Goal: Obtain resource: Download file/media

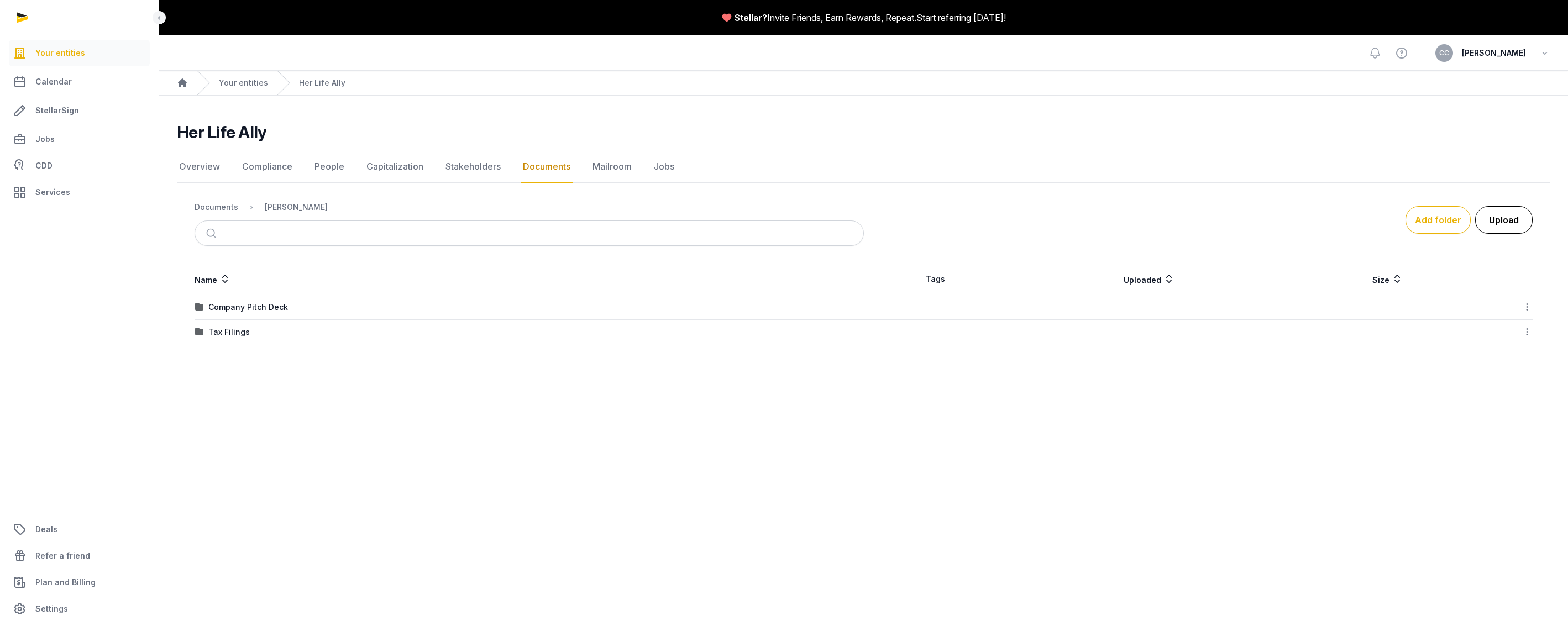
click at [1521, 212] on button "Upload" at bounding box center [1503, 220] width 58 height 28
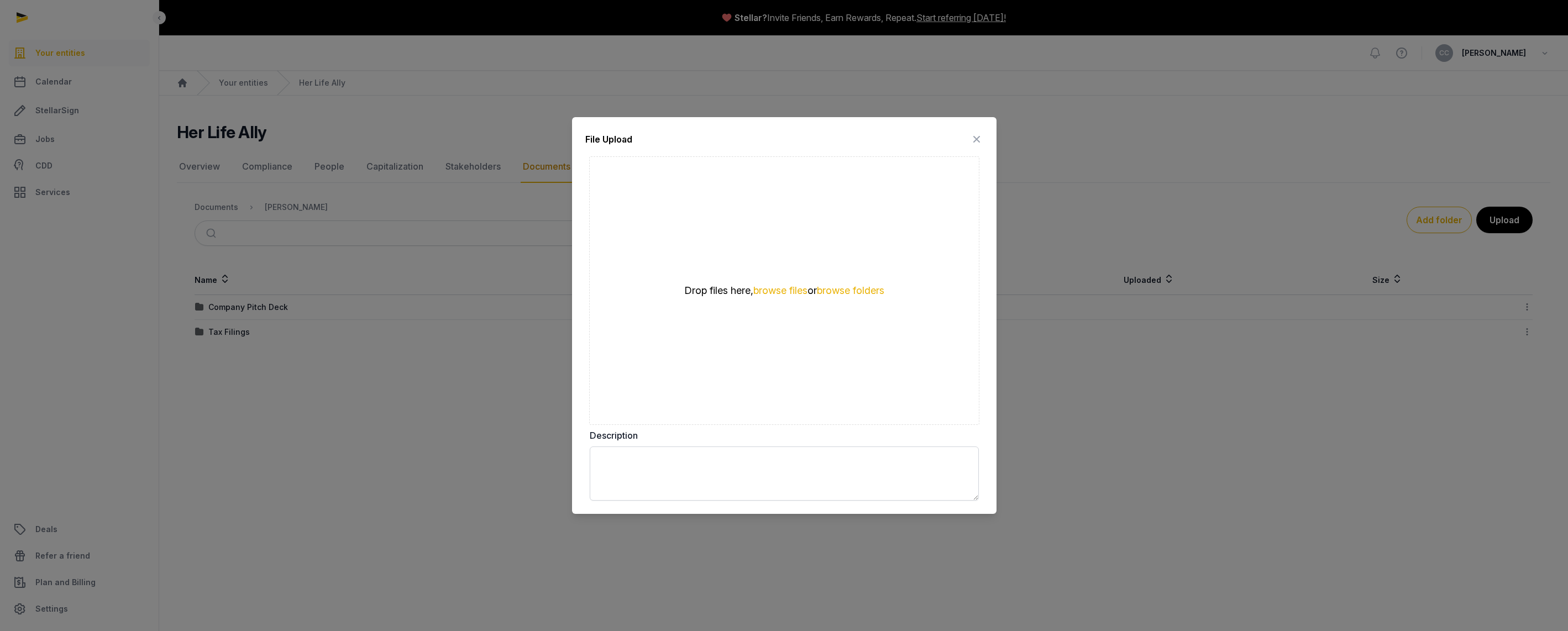
click at [974, 141] on icon at bounding box center [976, 139] width 14 height 18
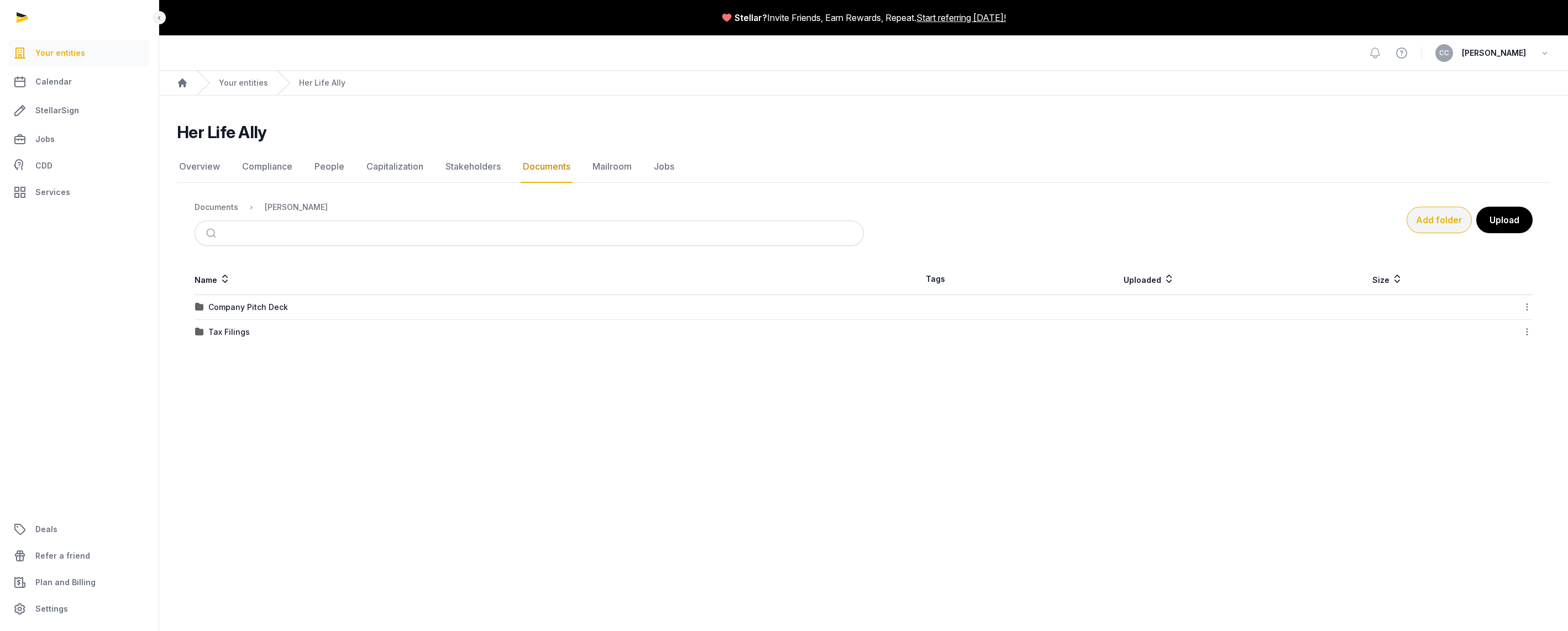
click at [1431, 224] on button "Add folder" at bounding box center [1439, 220] width 66 height 26
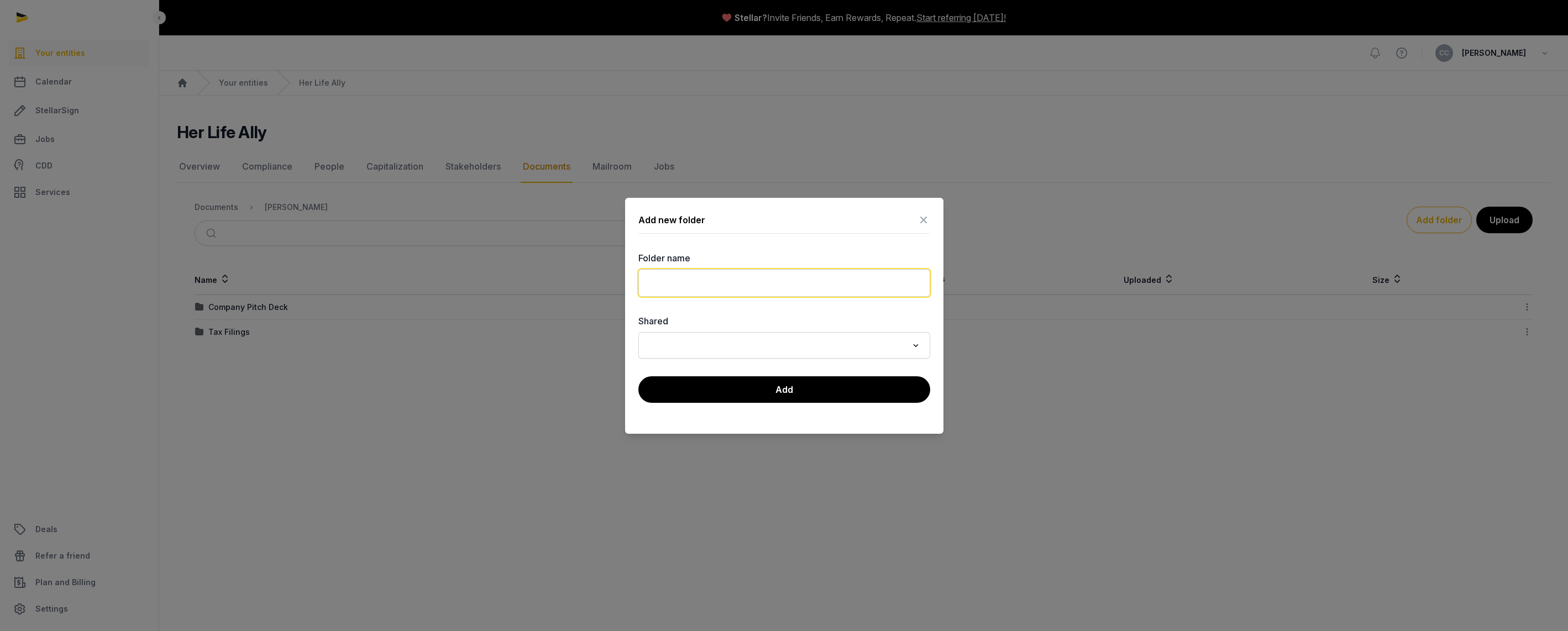
click at [923, 284] on input "text" at bounding box center [784, 283] width 292 height 28
type input "**********"
click at [861, 334] on div "Loading..." at bounding box center [784, 345] width 292 height 26
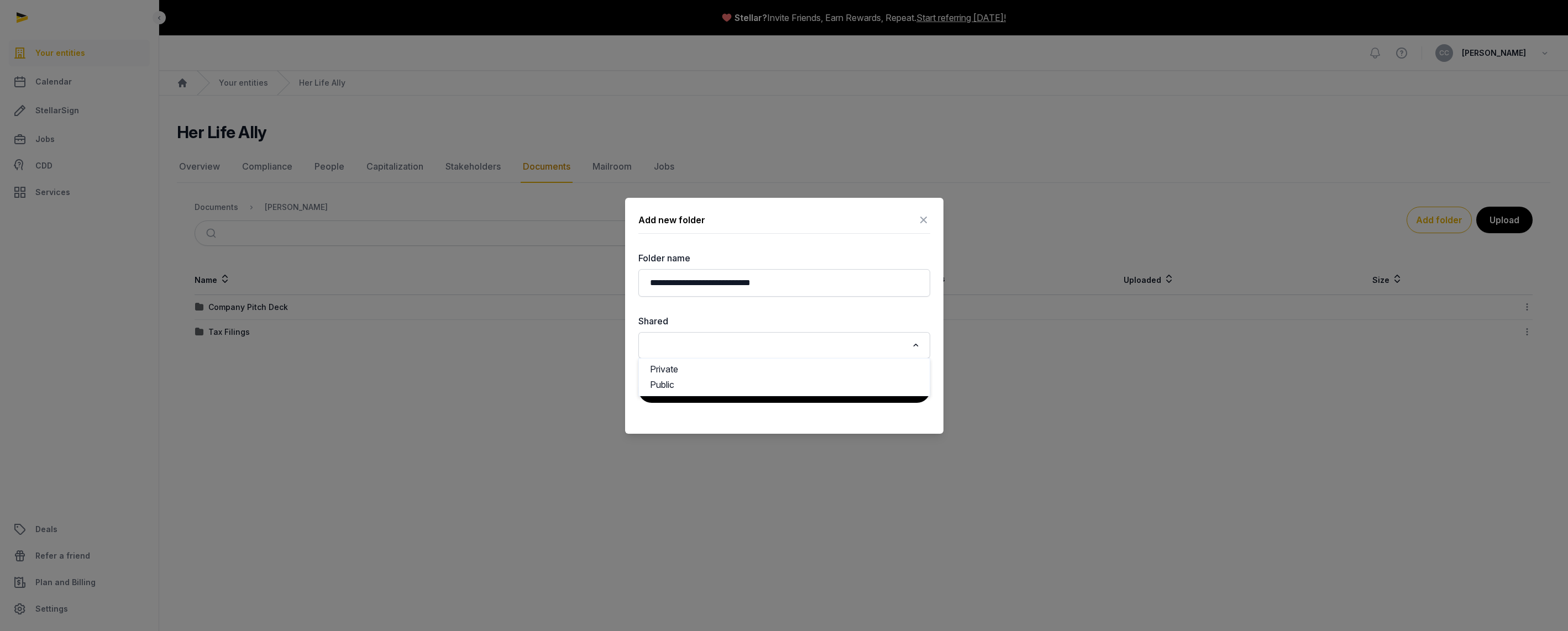
click at [862, 340] on input "Search for option" at bounding box center [776, 344] width 262 height 15
click at [859, 314] on label "Shared" at bounding box center [784, 320] width 292 height 14
click at [849, 379] on button "Add" at bounding box center [784, 389] width 292 height 28
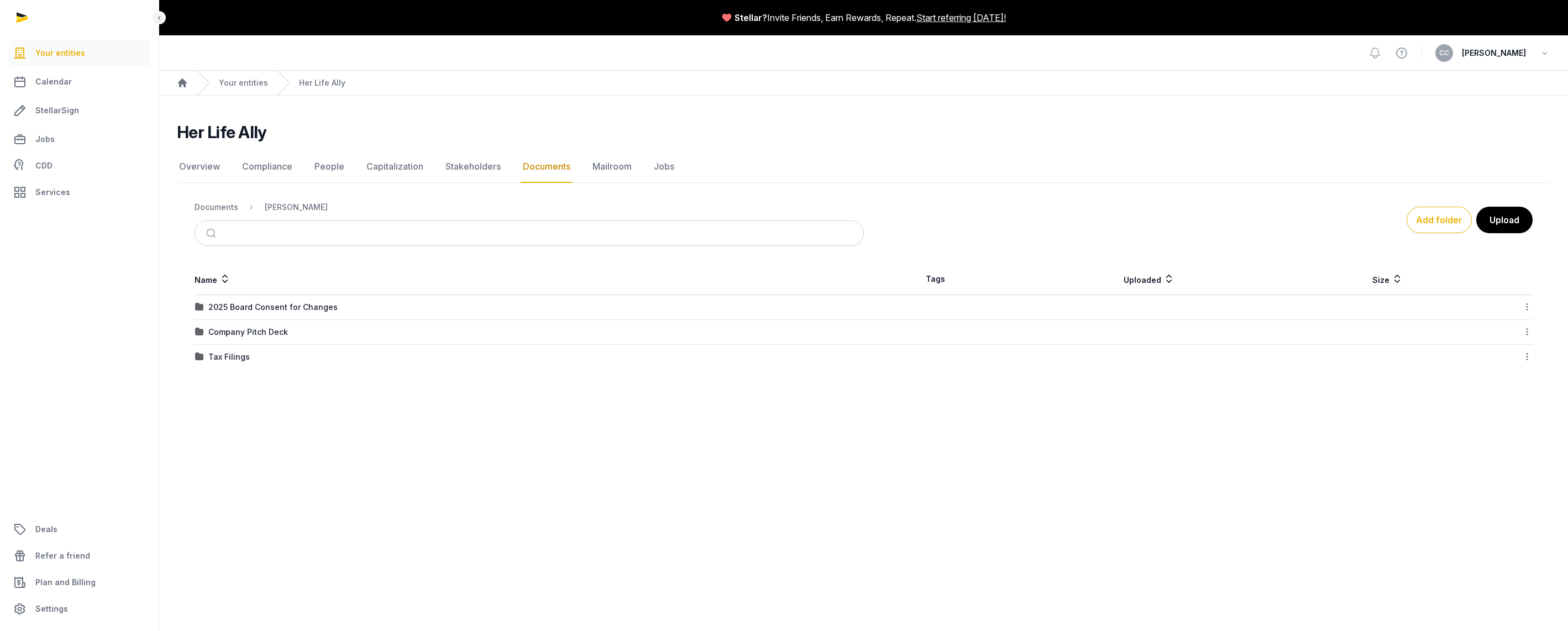
click at [800, 302] on div "2025 Board Consent for Changes" at bounding box center [529, 308] width 668 height 11
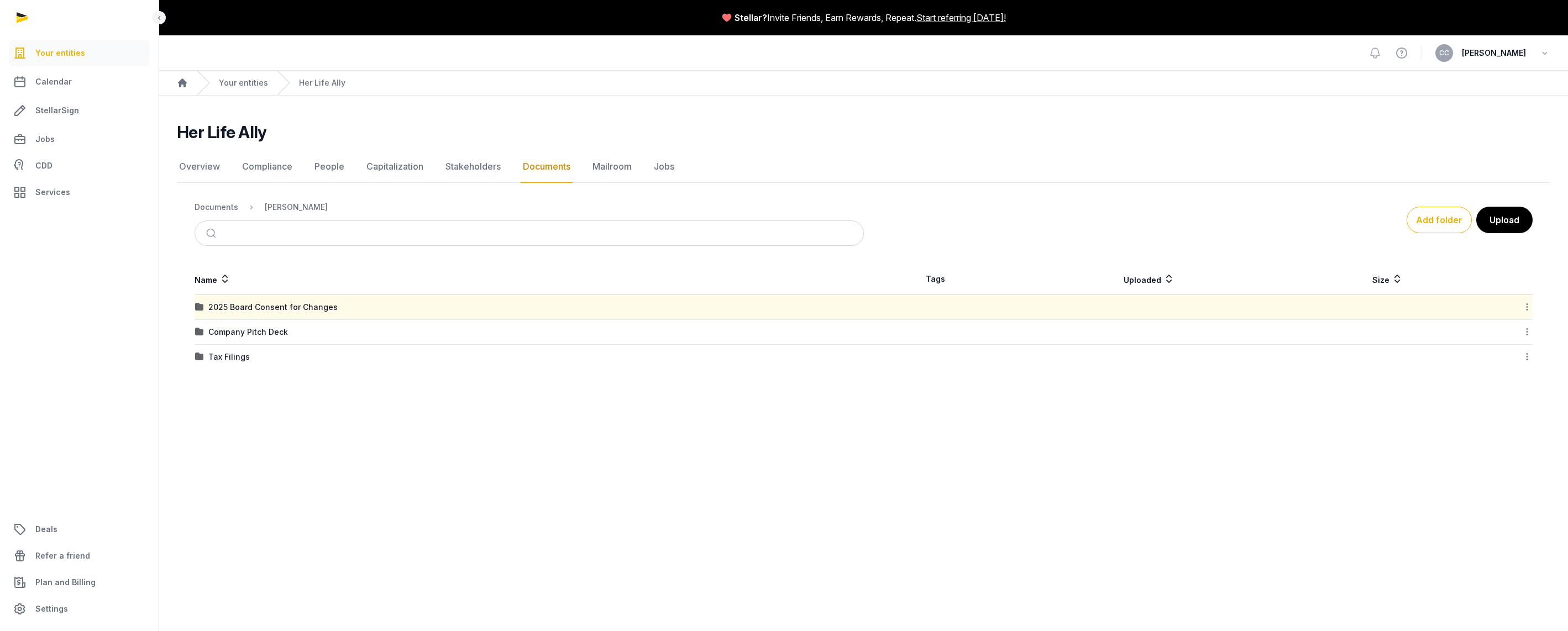
click at [800, 302] on div "2025 Board Consent for Changes" at bounding box center [529, 308] width 668 height 11
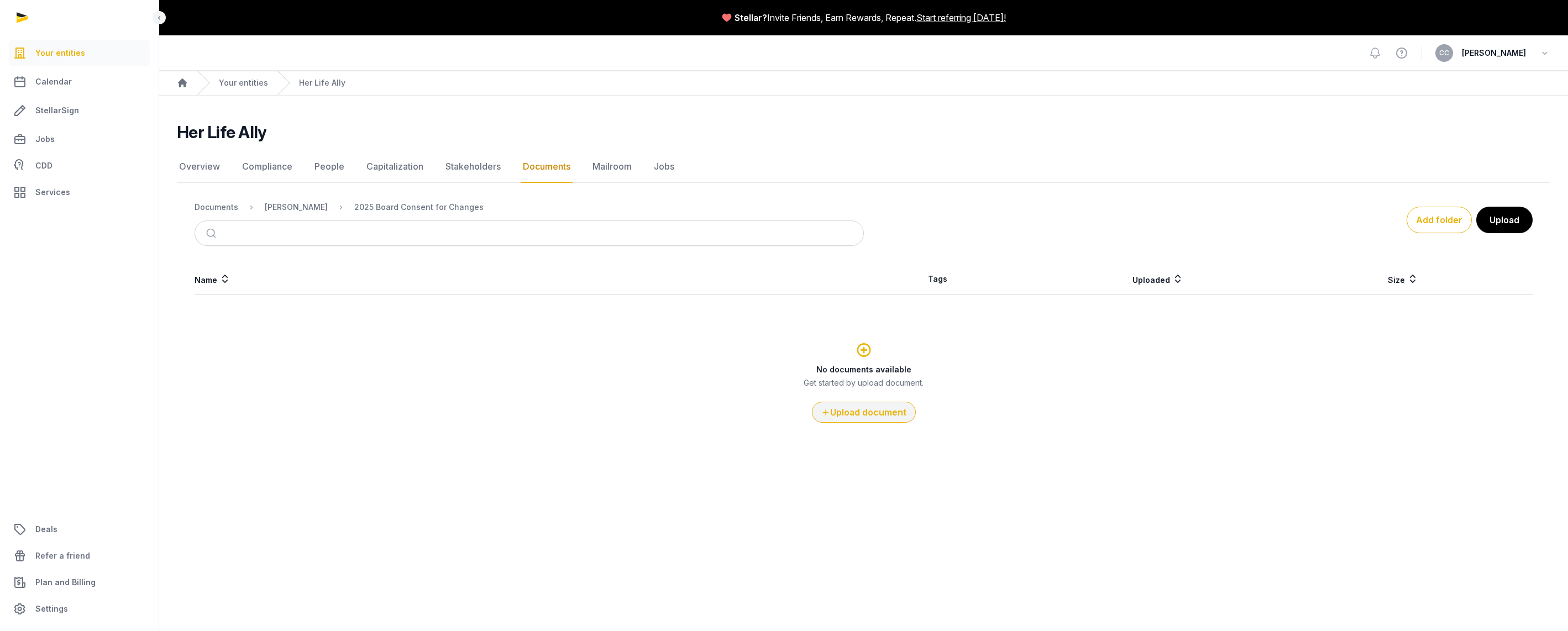
click at [874, 402] on button "Upload document" at bounding box center [864, 412] width 104 height 21
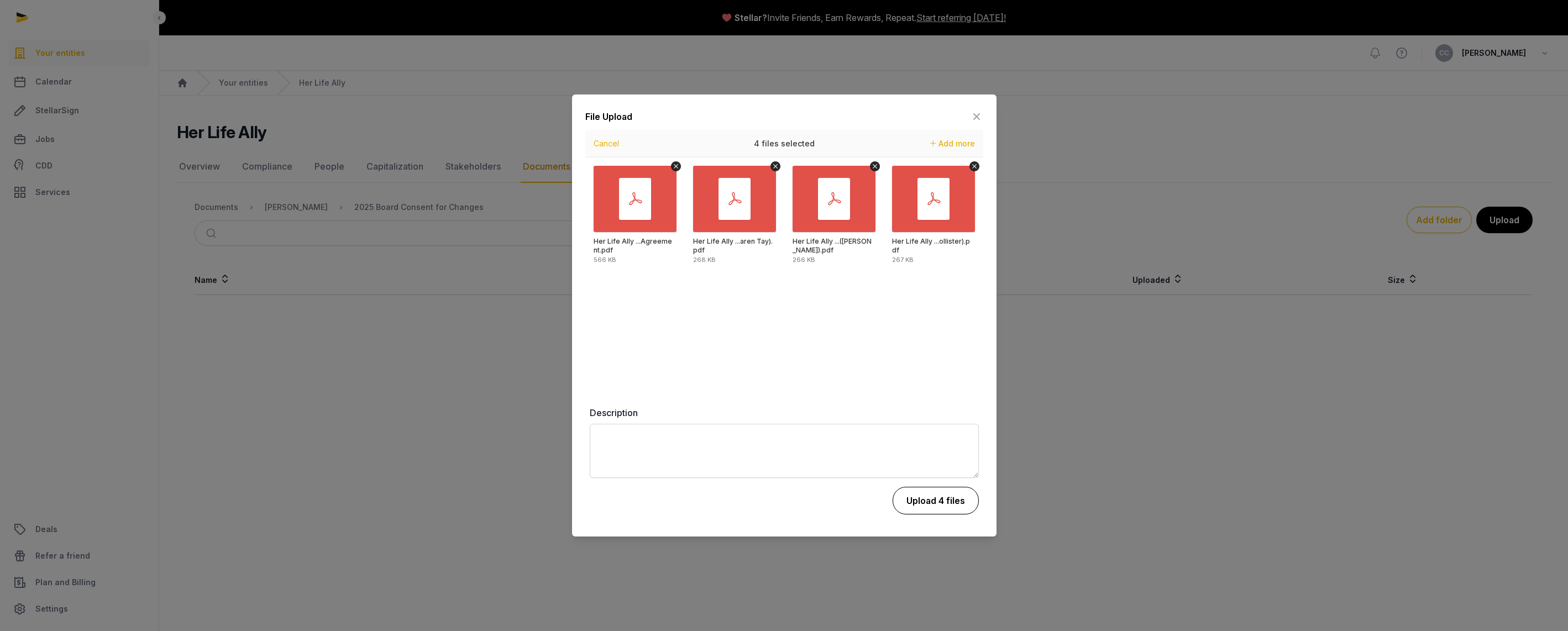
click at [962, 504] on button "Upload 4 files" at bounding box center [936, 500] width 86 height 28
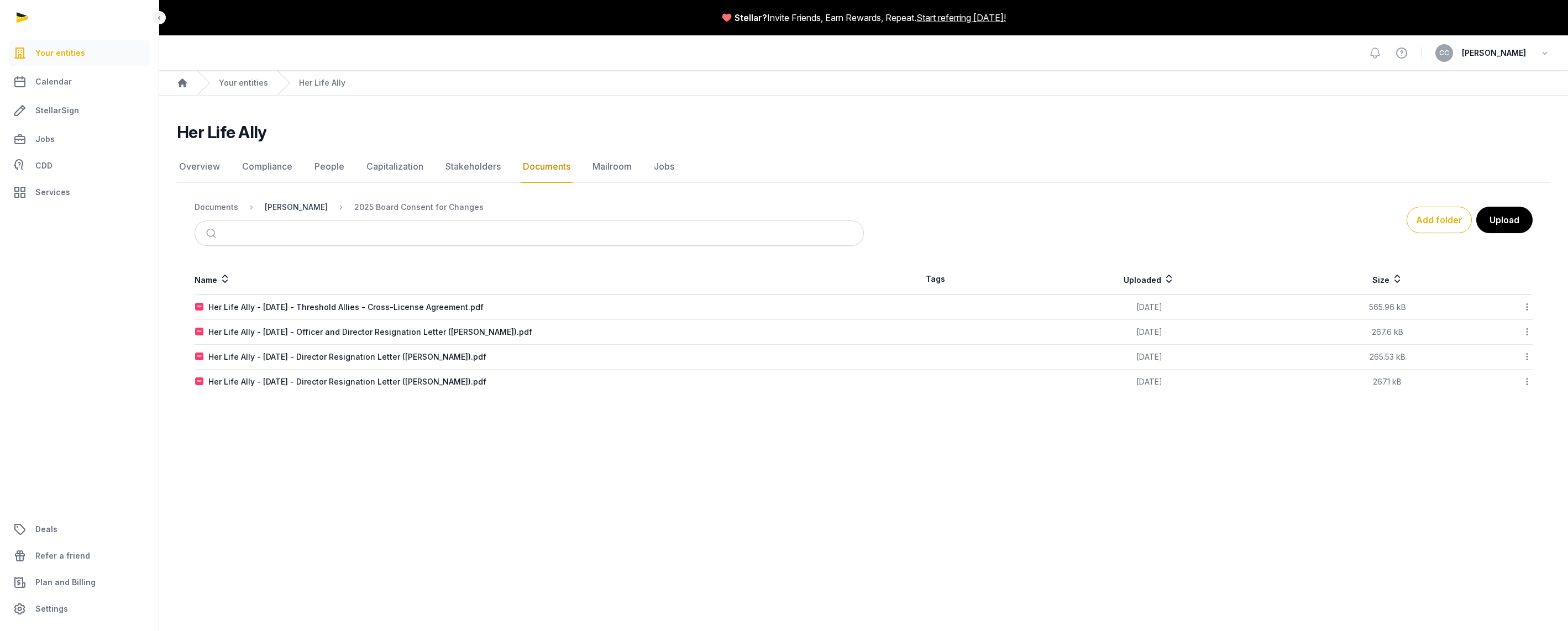
click at [281, 207] on div "[PERSON_NAME]" at bounding box center [296, 207] width 63 height 11
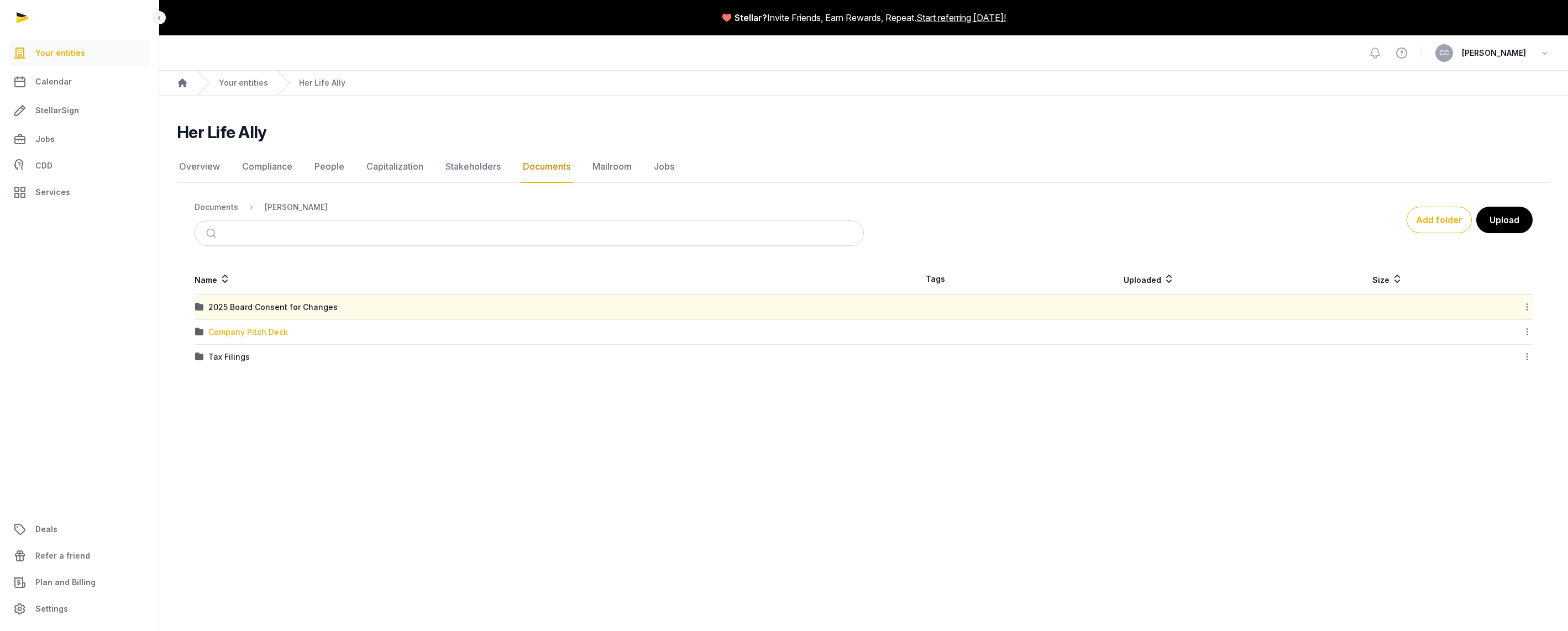
click at [281, 335] on div "Company Pitch Deck" at bounding box center [249, 332] width 80 height 11
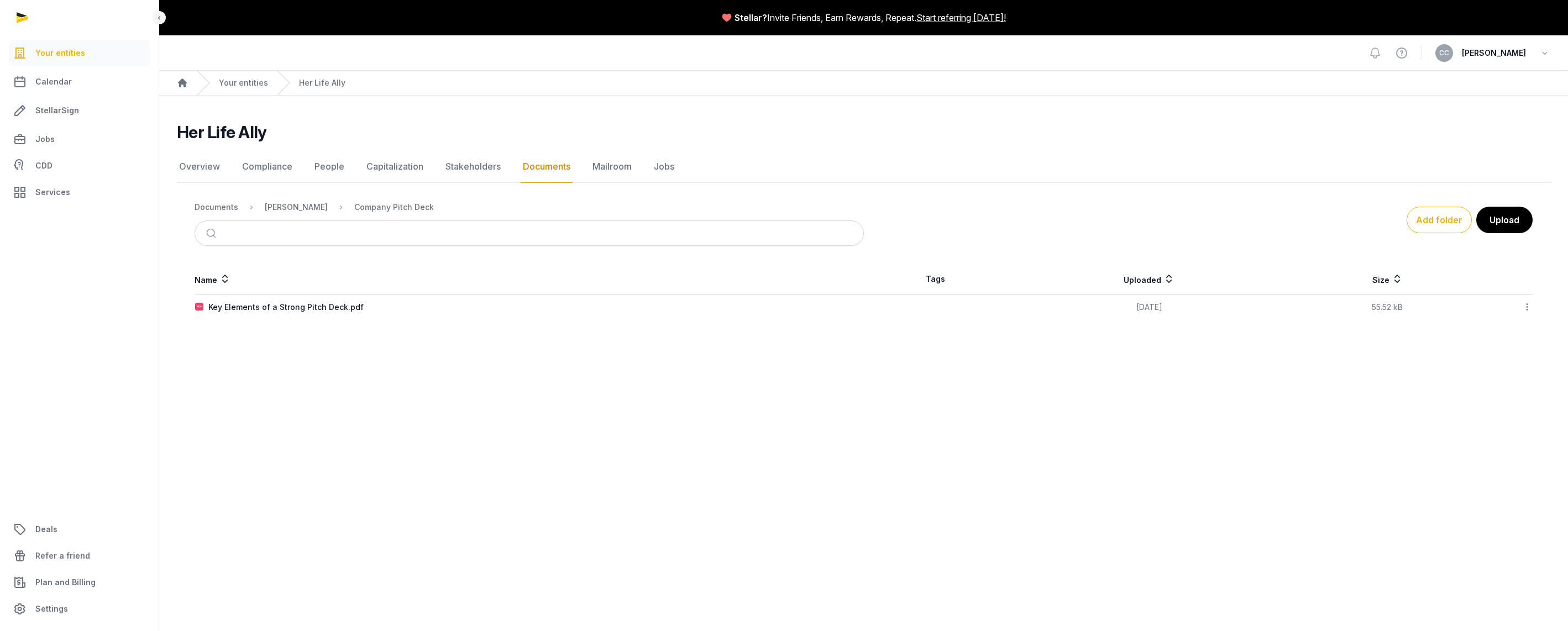
click at [969, 328] on main "Her Life Ally Documents Overview Compliance People Capitalization Stakeholders …" at bounding box center [863, 219] width 1408 height 246
click at [771, 312] on div "Key Elements of a Strong Pitch Deck.pdf" at bounding box center [529, 308] width 668 height 11
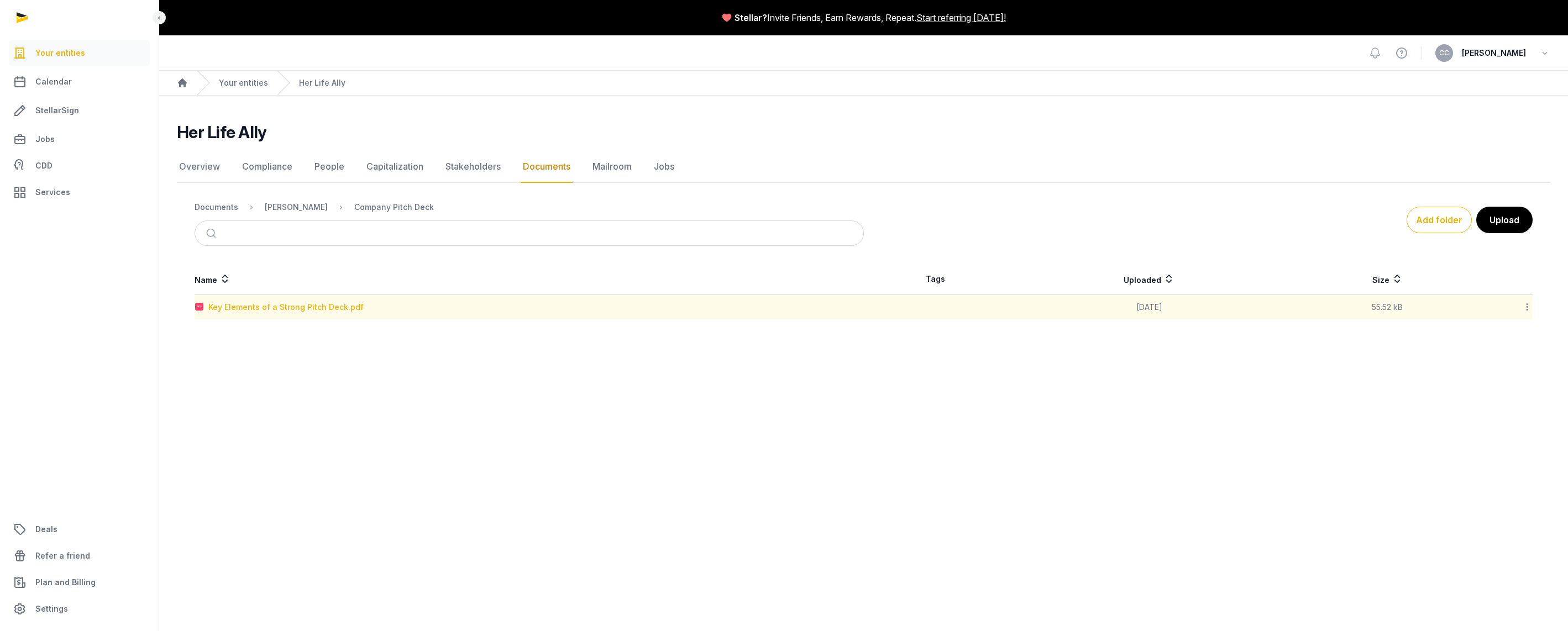
click at [332, 304] on div "Key Elements of a Strong Pitch Deck.pdf" at bounding box center [286, 308] width 155 height 11
click at [332, 304] on div "Your entities Calendar StellarSign Jobs CDD Services Deals Refer a friend Plan …" at bounding box center [784, 316] width 1568 height 631
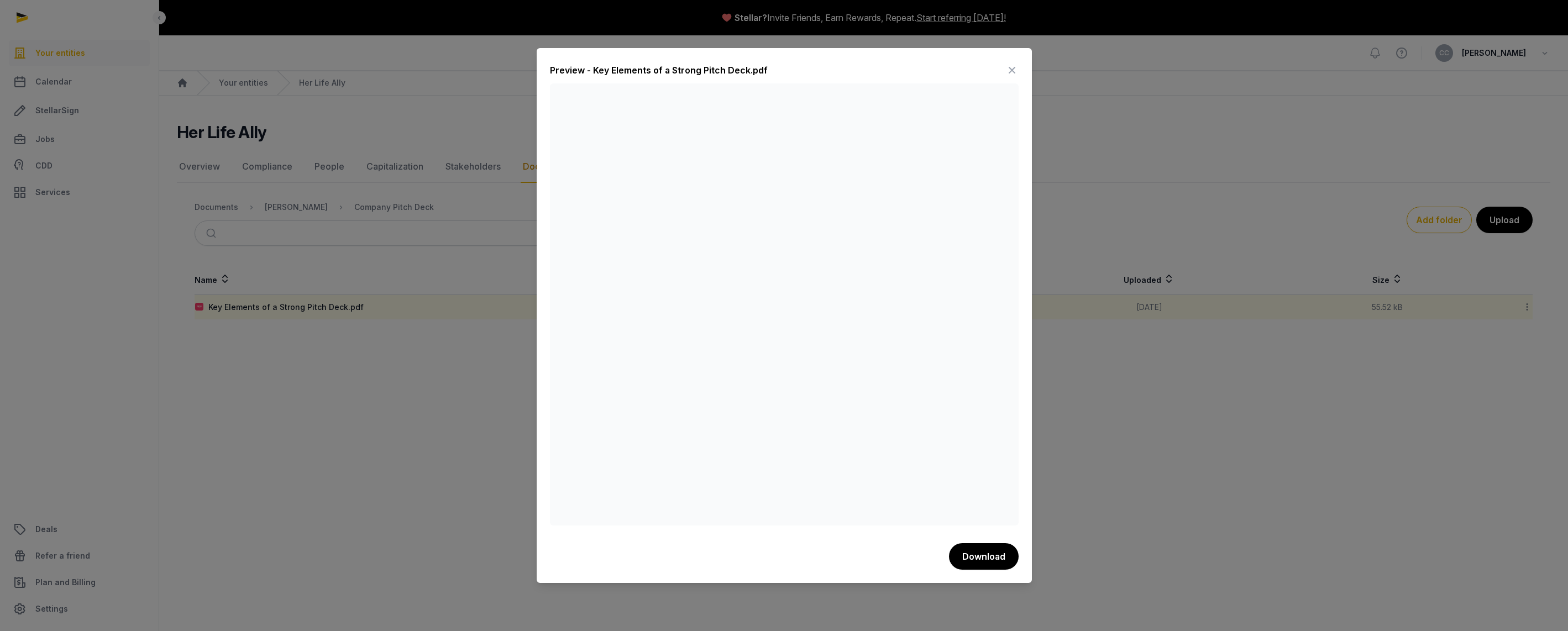
click at [380, 360] on div at bounding box center [784, 316] width 1568 height 631
click at [1010, 73] on icon at bounding box center [1012, 70] width 14 height 18
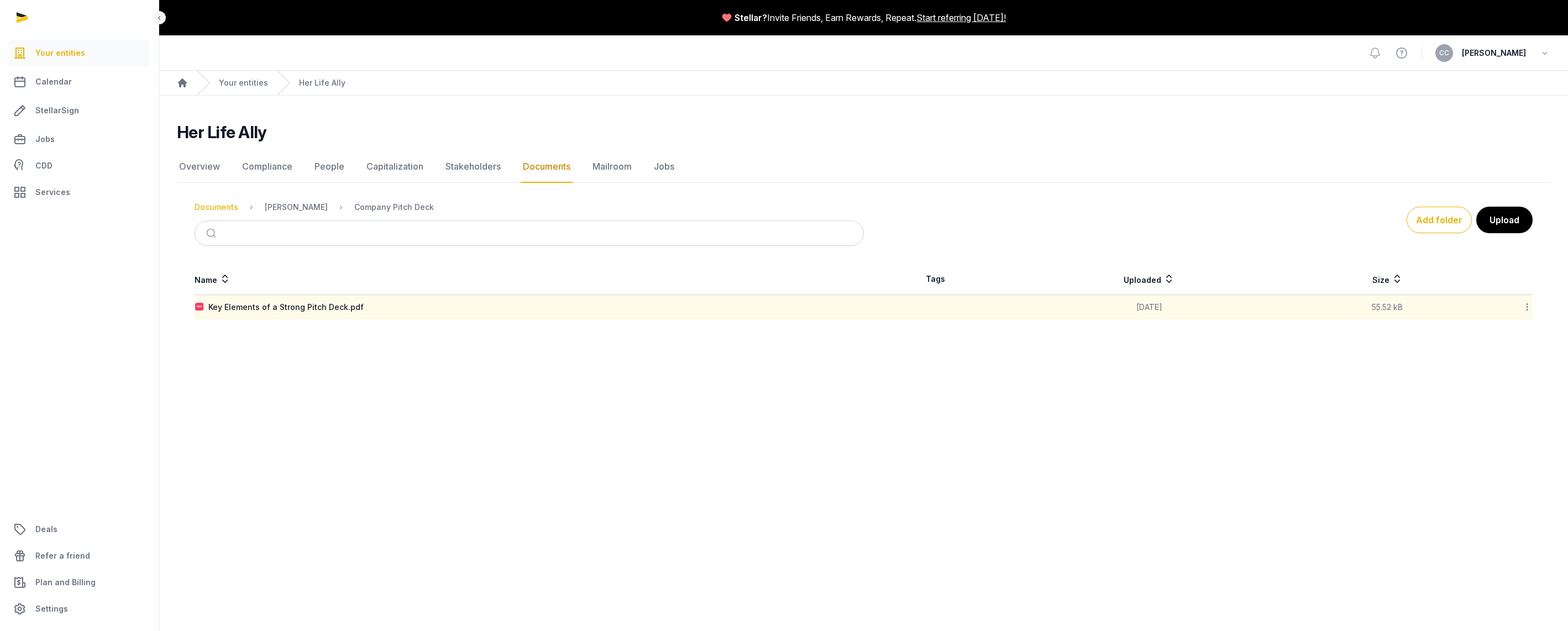
click at [228, 210] on div "Documents" at bounding box center [216, 207] width 44 height 11
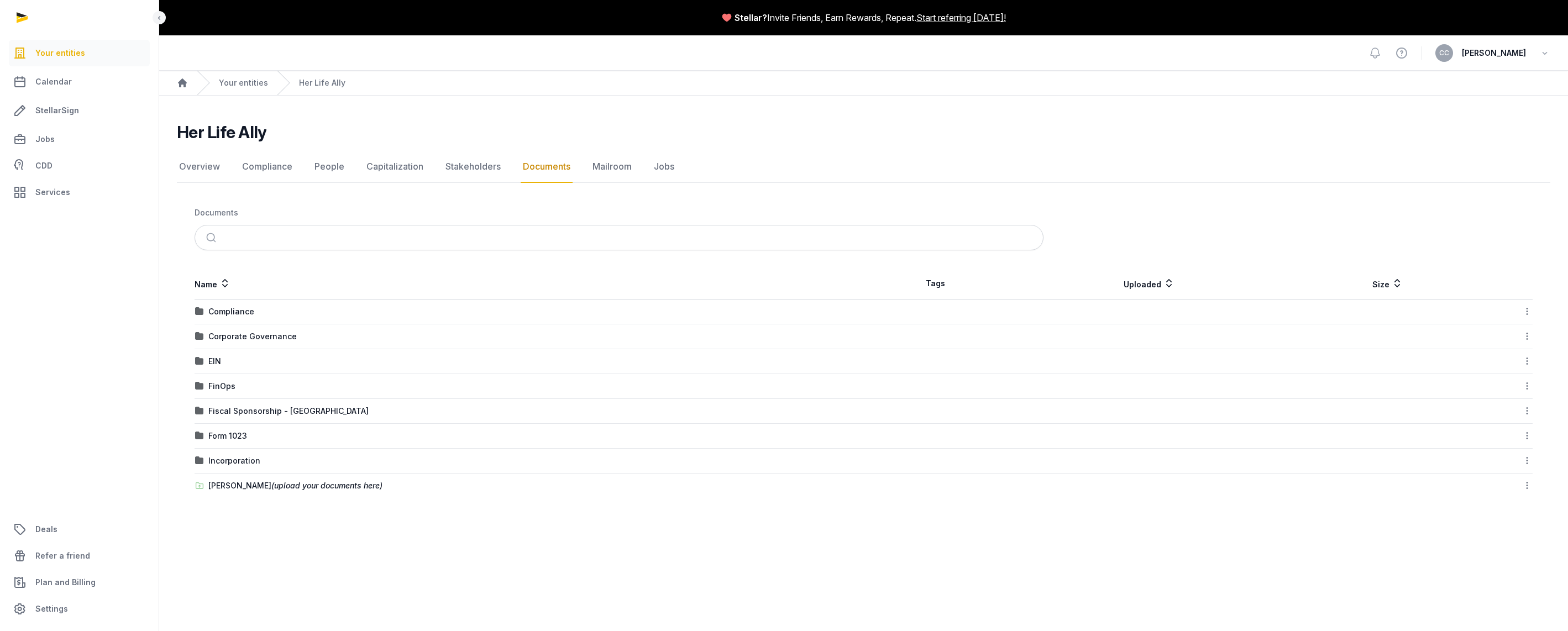
click at [1528, 316] on icon at bounding box center [1526, 311] width 10 height 12
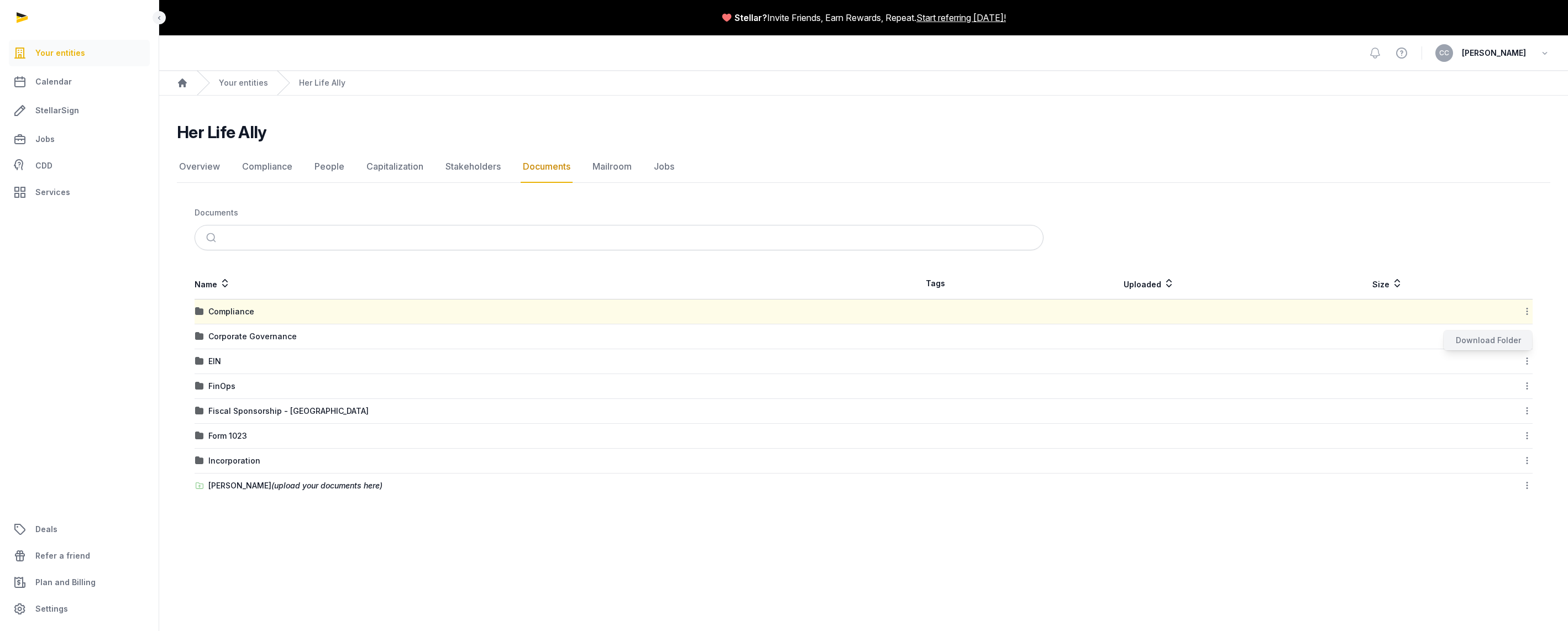
click at [1510, 337] on div "Download Folder" at bounding box center [1487, 339] width 89 height 20
click at [1530, 333] on icon at bounding box center [1526, 335] width 10 height 12
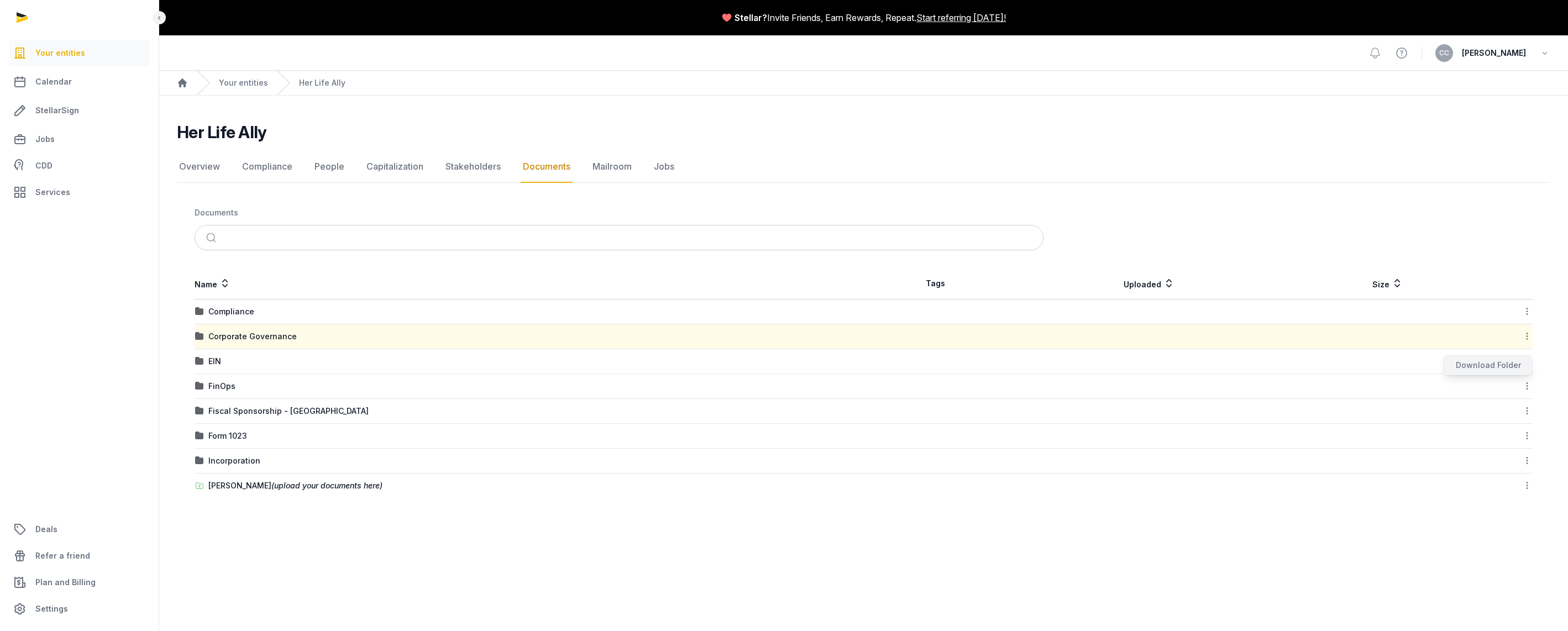
click at [1505, 364] on div "Download Folder" at bounding box center [1487, 365] width 89 height 20
click at [1525, 361] on icon at bounding box center [1526, 361] width 10 height 12
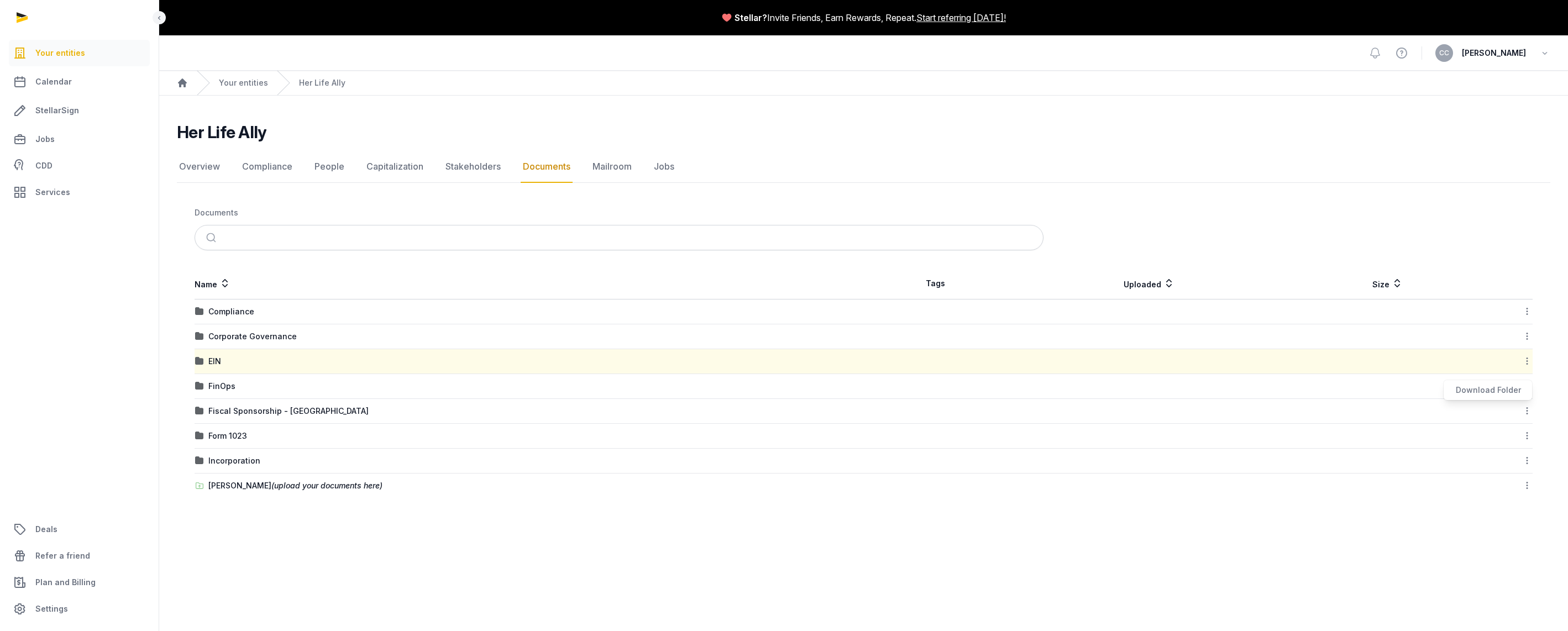
click at [1493, 400] on td "Download Folder" at bounding box center [1507, 411] width 49 height 25
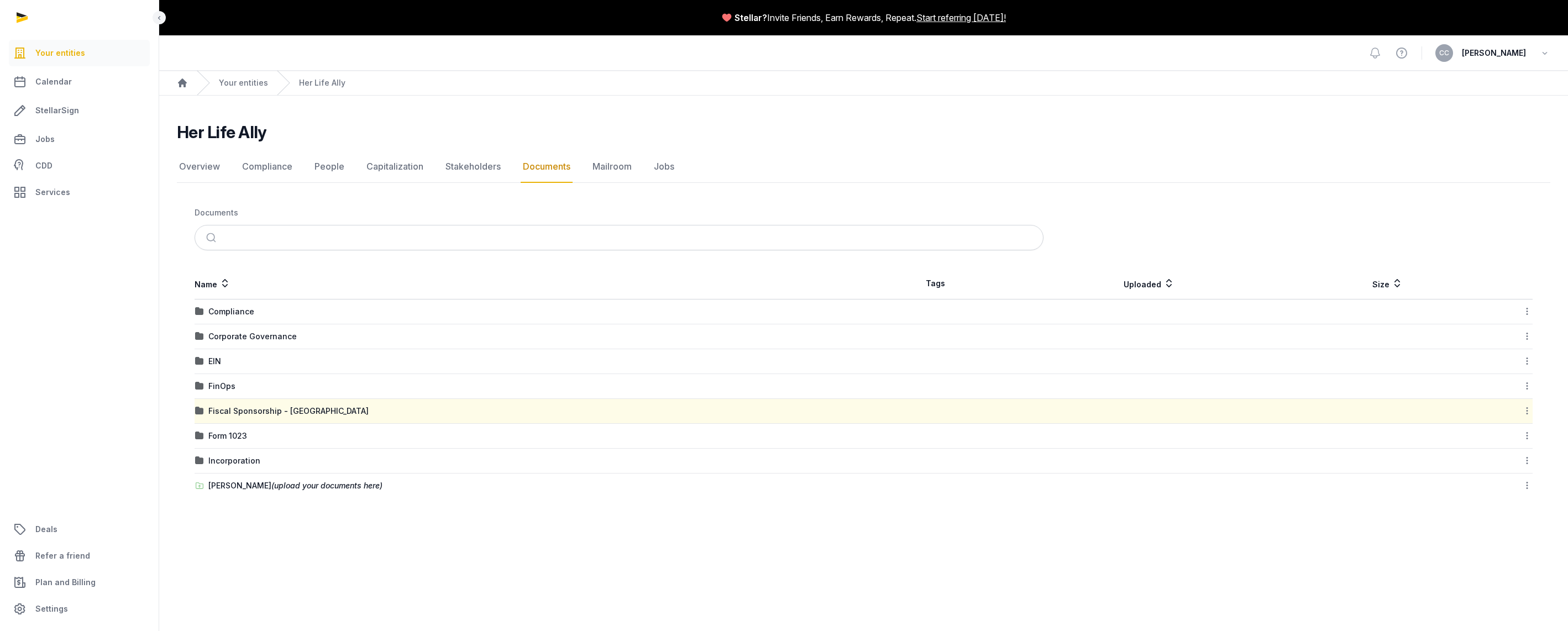
click at [1523, 364] on icon at bounding box center [1526, 361] width 10 height 12
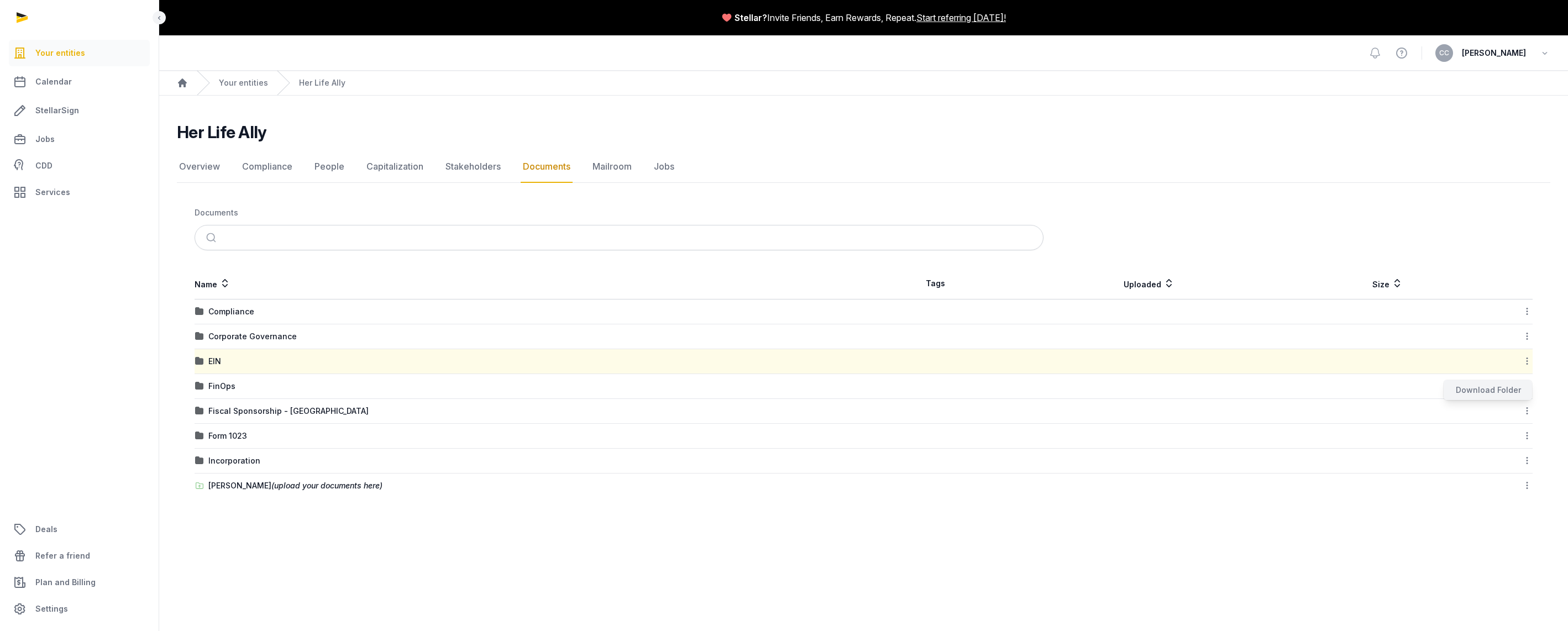
click at [1497, 387] on div "Download Folder" at bounding box center [1487, 390] width 89 height 20
click at [1528, 386] on icon at bounding box center [1526, 386] width 10 height 12
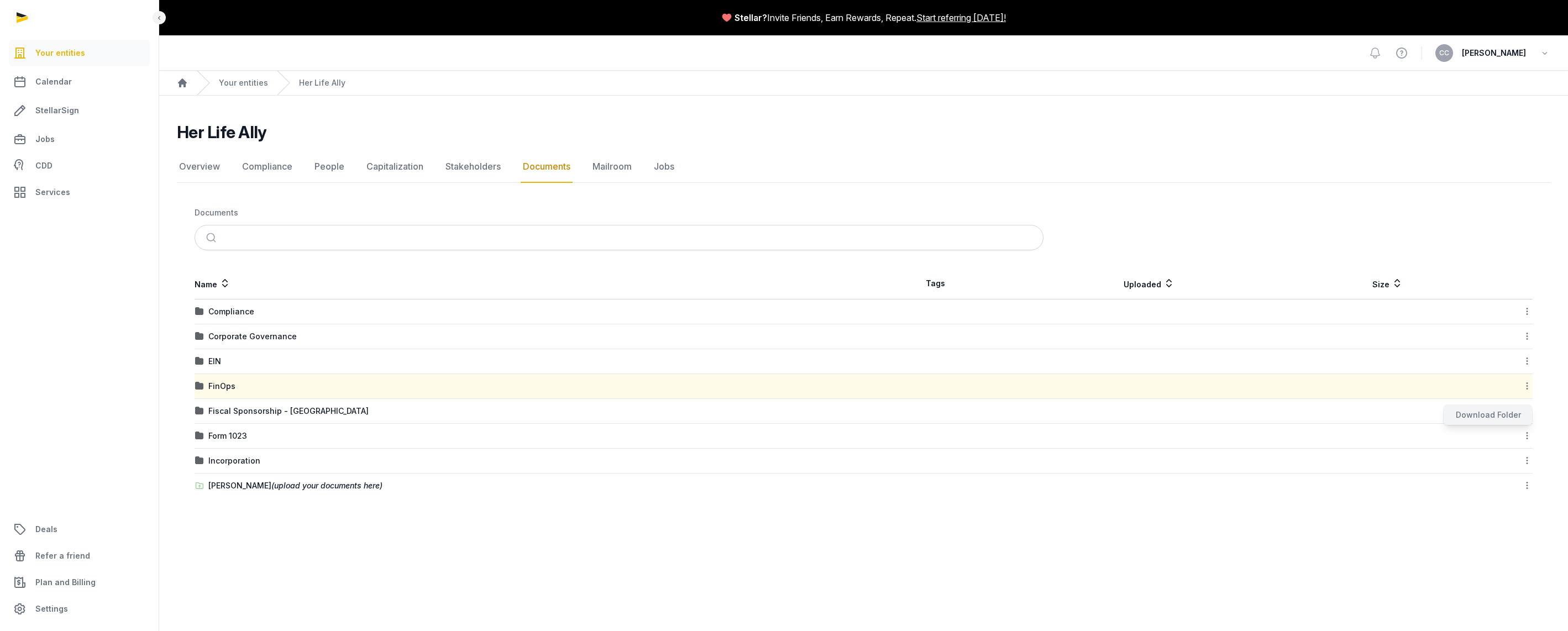
click at [1488, 417] on div "Download Folder" at bounding box center [1487, 415] width 89 height 20
click at [1526, 411] on icon at bounding box center [1526, 411] width 10 height 12
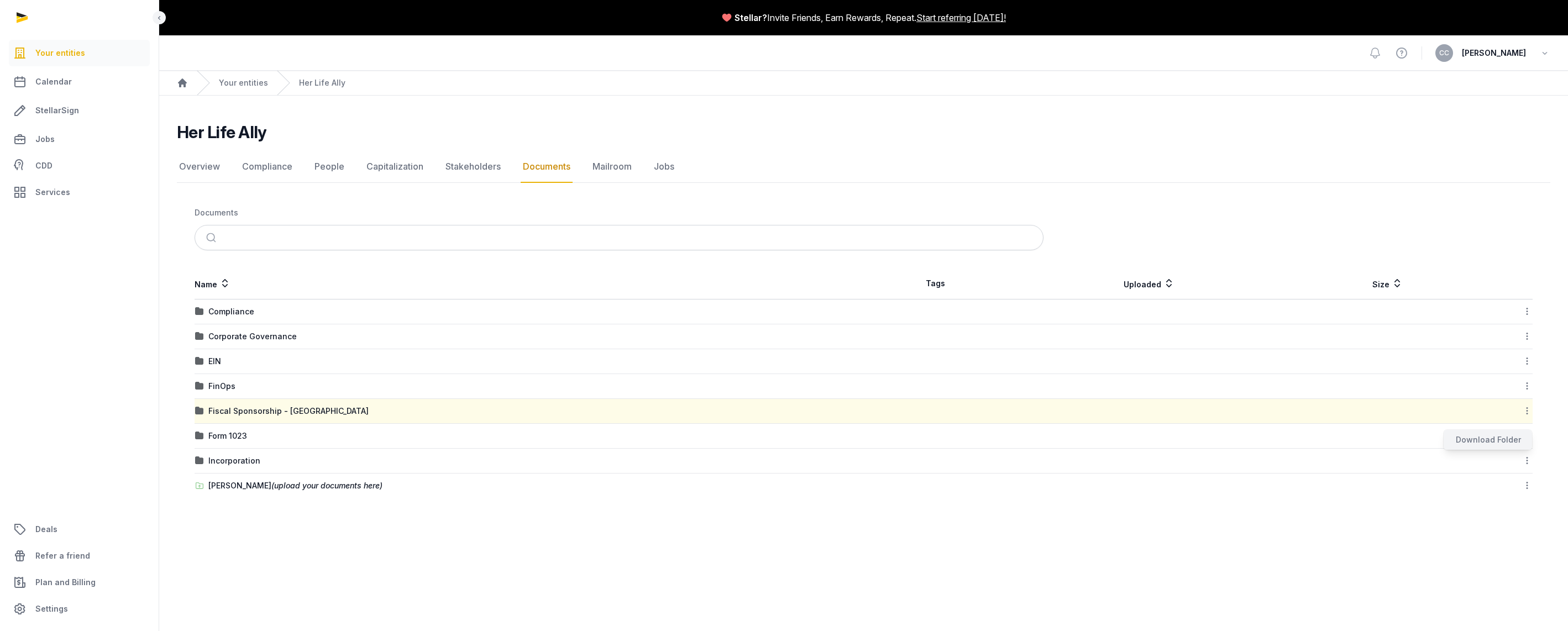
click at [1499, 442] on div "Download Folder" at bounding box center [1487, 439] width 89 height 20
click at [1525, 437] on icon at bounding box center [1526, 435] width 10 height 12
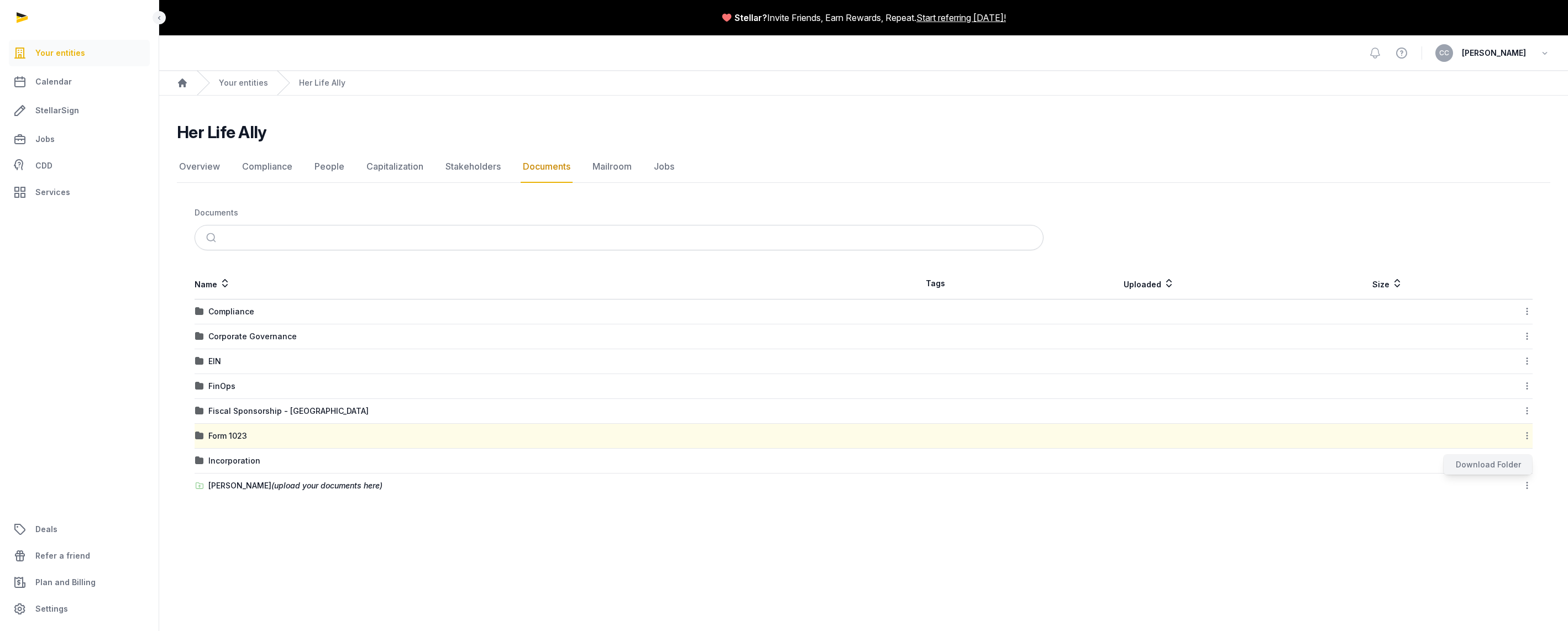
click at [1506, 459] on div "Download Folder" at bounding box center [1487, 464] width 89 height 20
click at [1526, 460] on icon at bounding box center [1526, 460] width 10 height 12
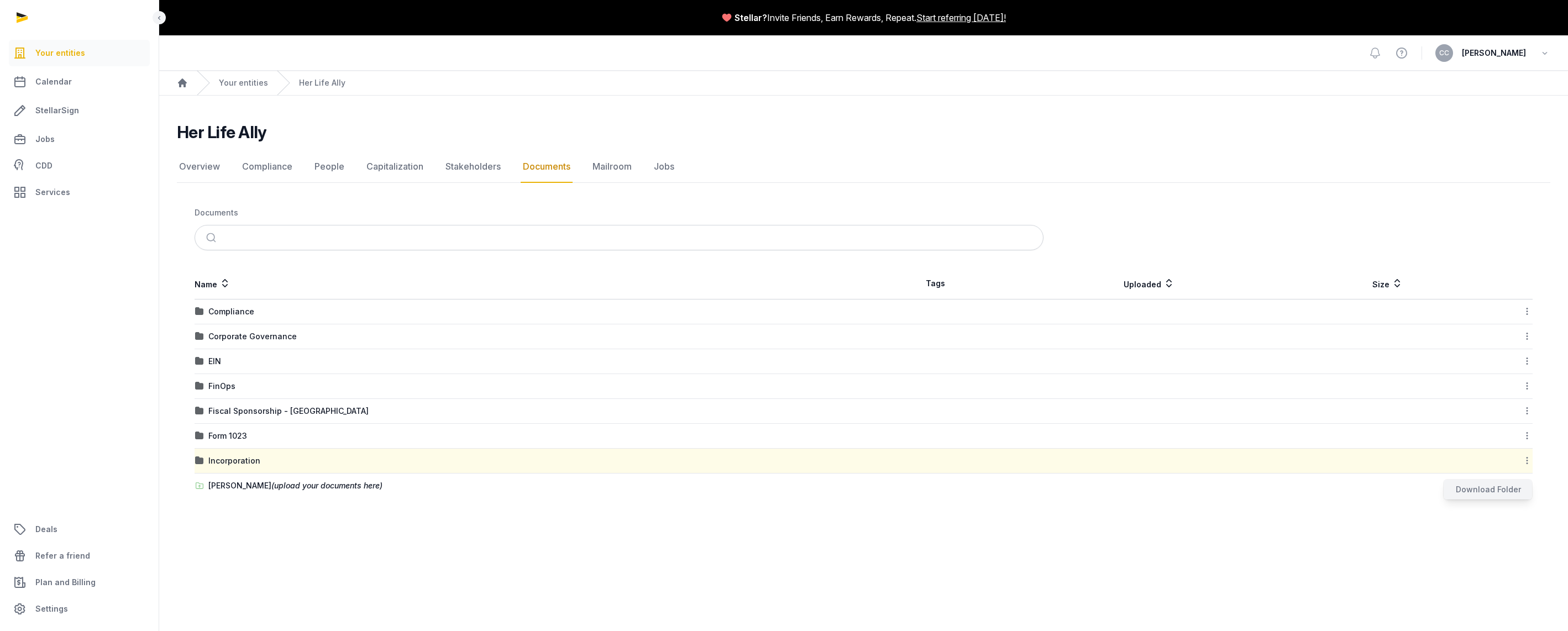
click at [1497, 485] on div "Download Folder" at bounding box center [1487, 489] width 89 height 20
click at [1526, 485] on icon at bounding box center [1526, 485] width 10 height 12
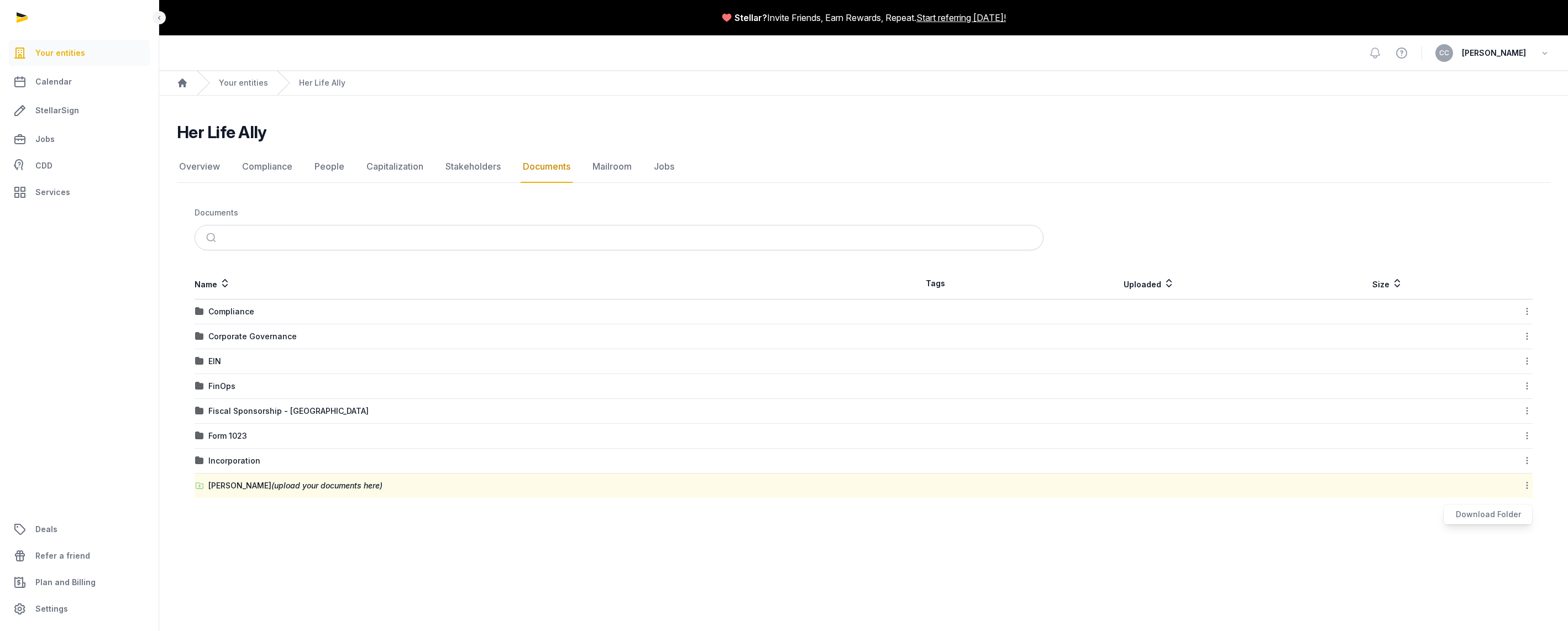
click at [937, 319] on td at bounding box center [936, 312] width 144 height 25
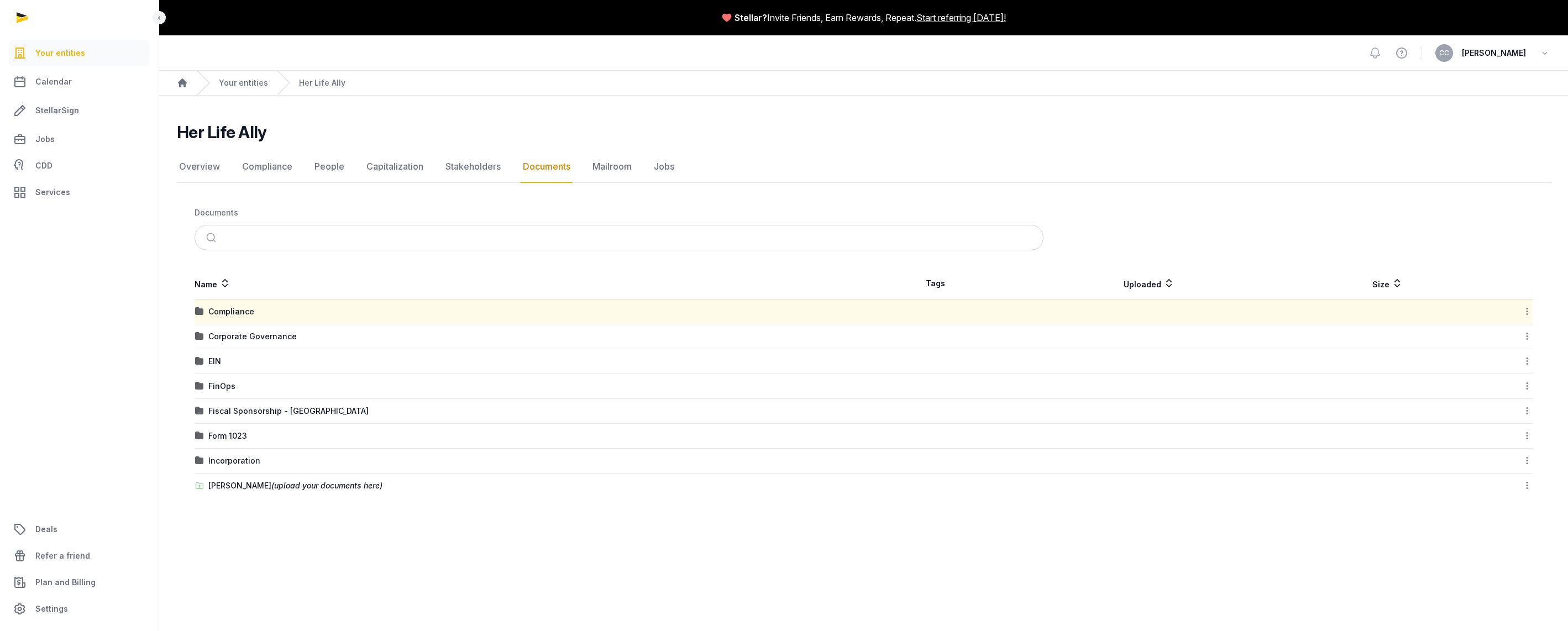
click at [935, 316] on td at bounding box center [936, 312] width 144 height 25
click at [241, 311] on div "Compliance" at bounding box center [231, 312] width 46 height 11
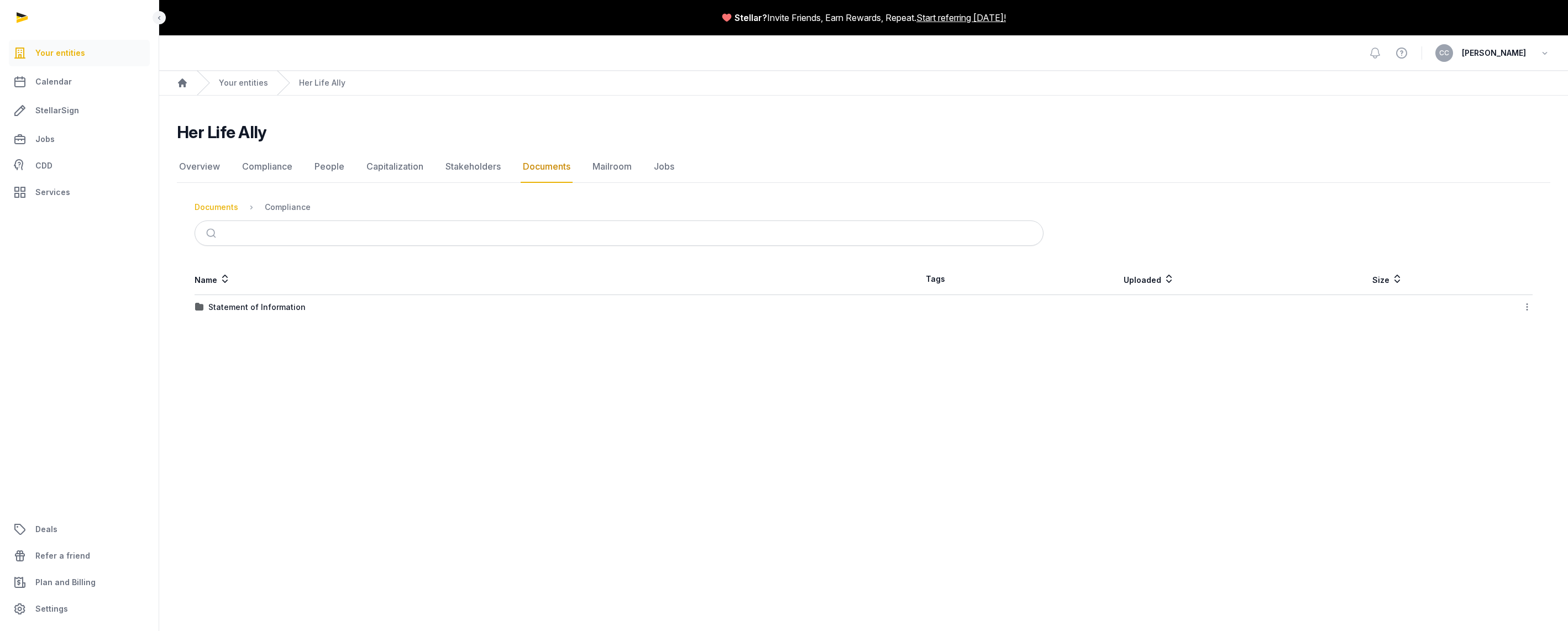
click at [223, 208] on div "Documents" at bounding box center [216, 207] width 44 height 11
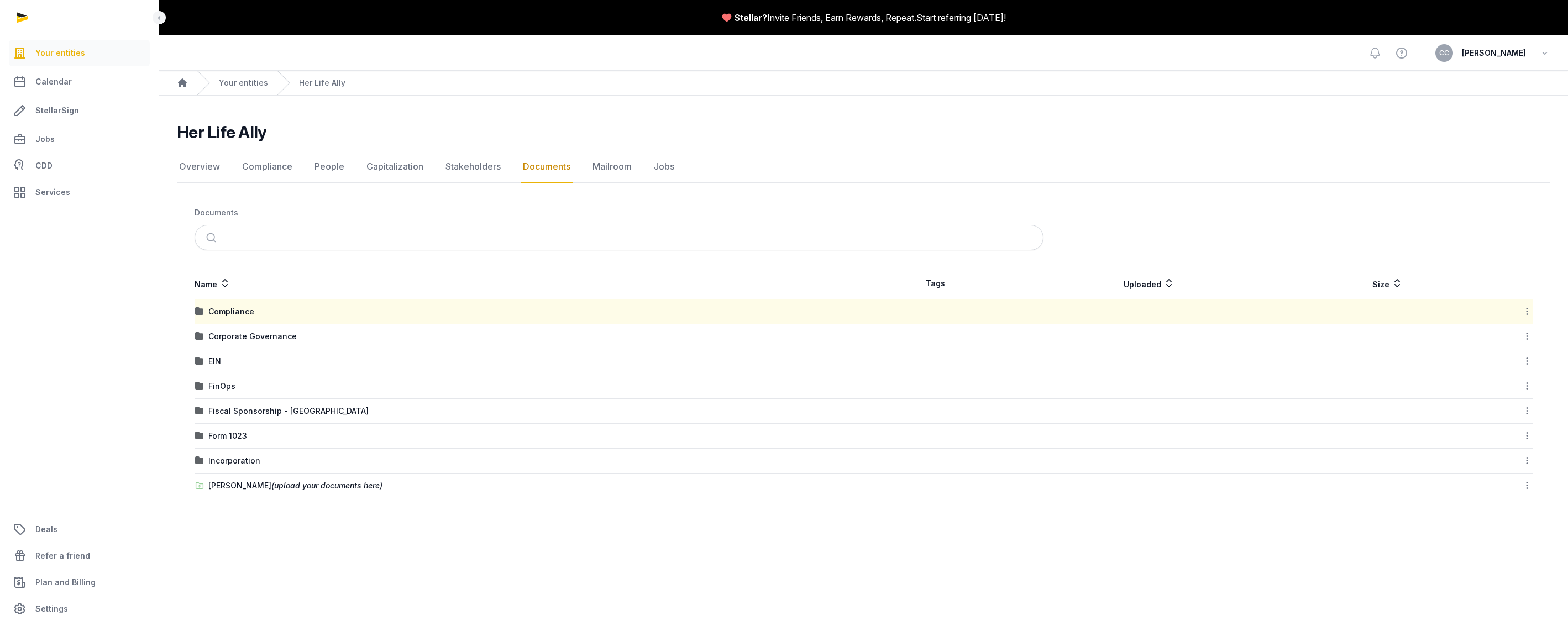
click at [296, 337] on div "Corporate Governance" at bounding box center [529, 336] width 668 height 11
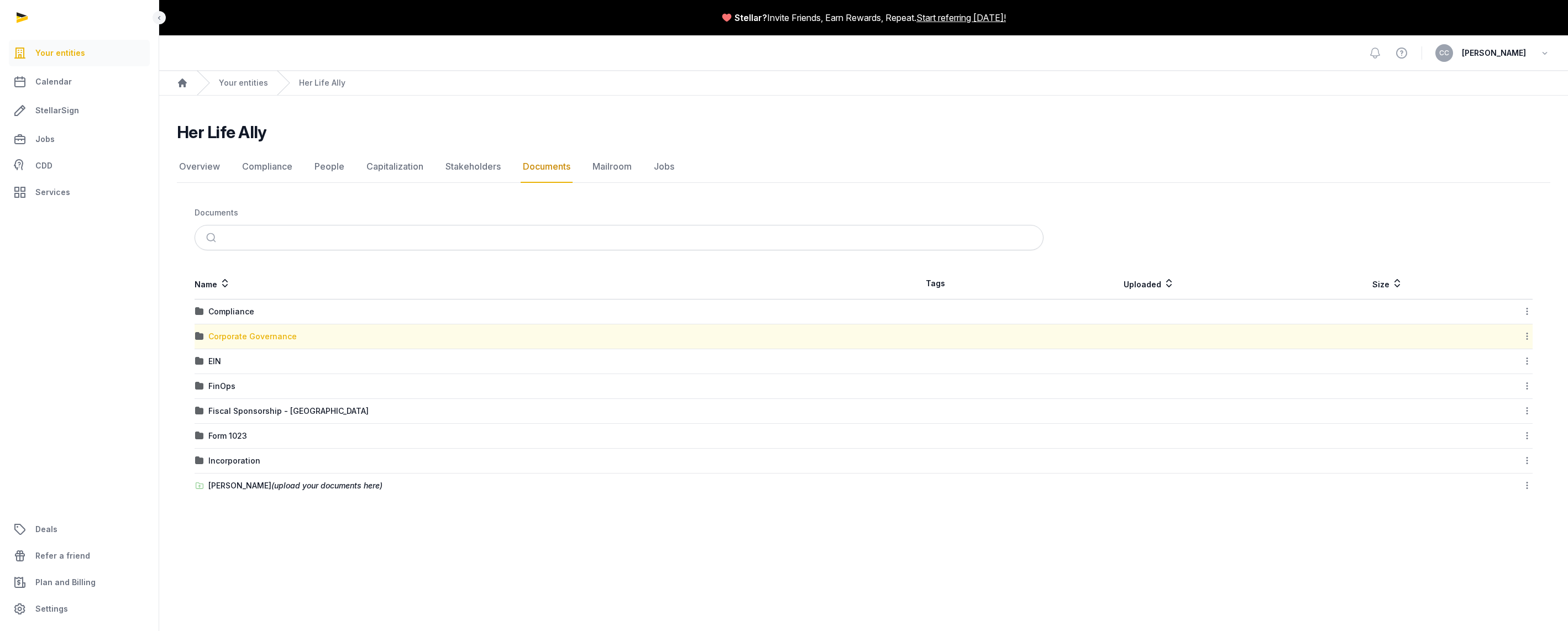
click at [277, 341] on div "Corporate Governance" at bounding box center [253, 336] width 89 height 11
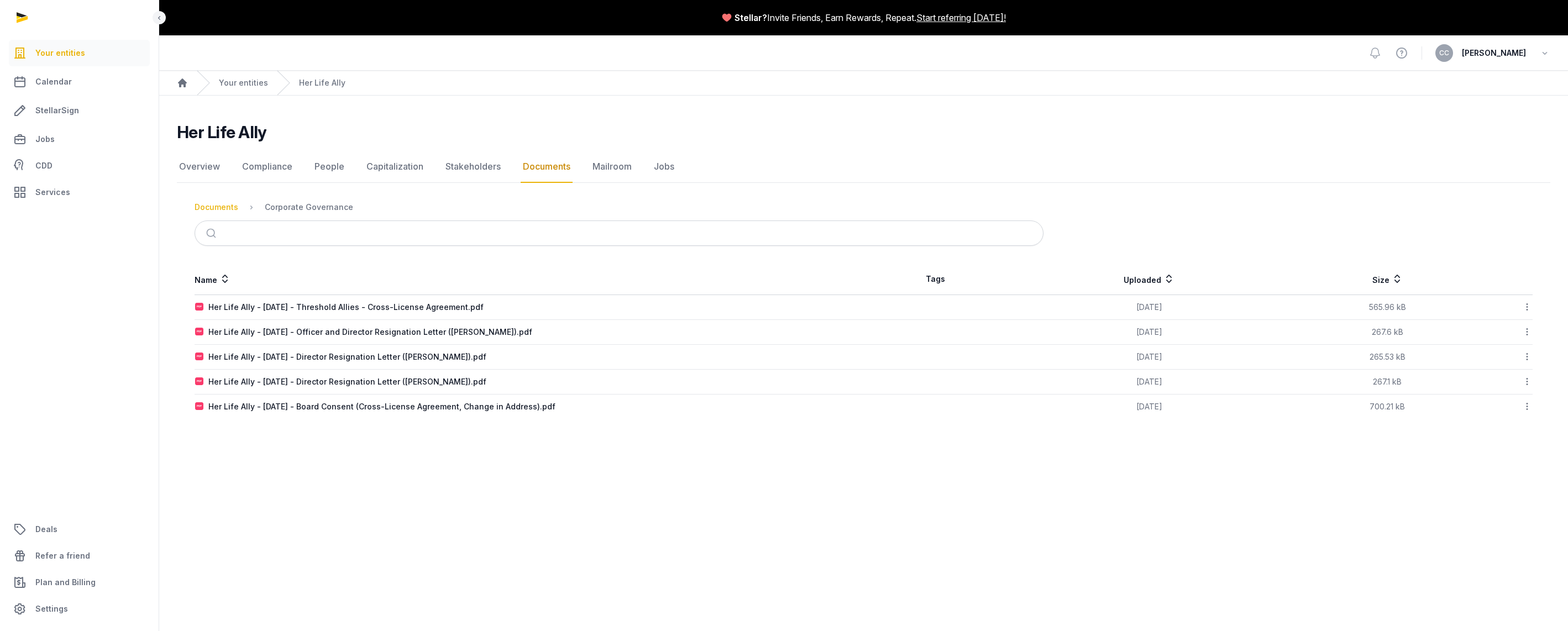
click at [223, 207] on div "Documents" at bounding box center [216, 207] width 44 height 11
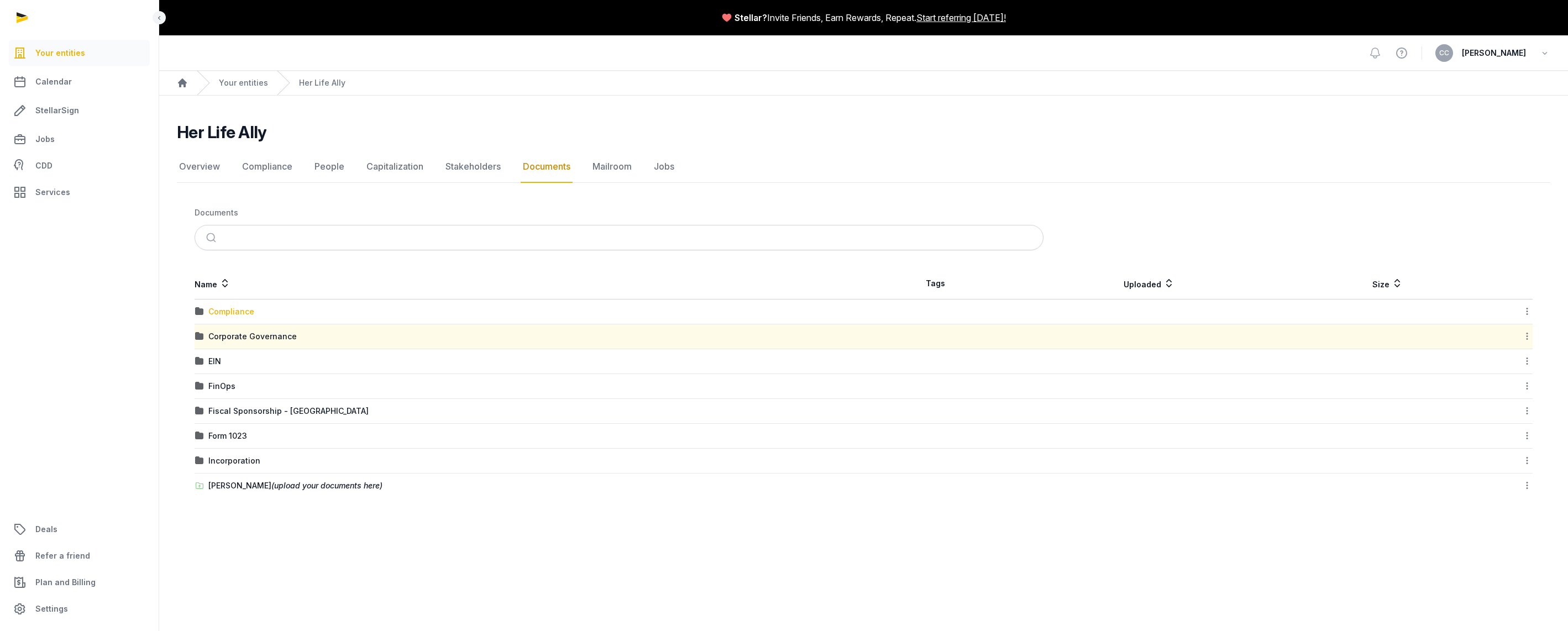
click at [218, 306] on div "Compliance" at bounding box center [231, 312] width 46 height 11
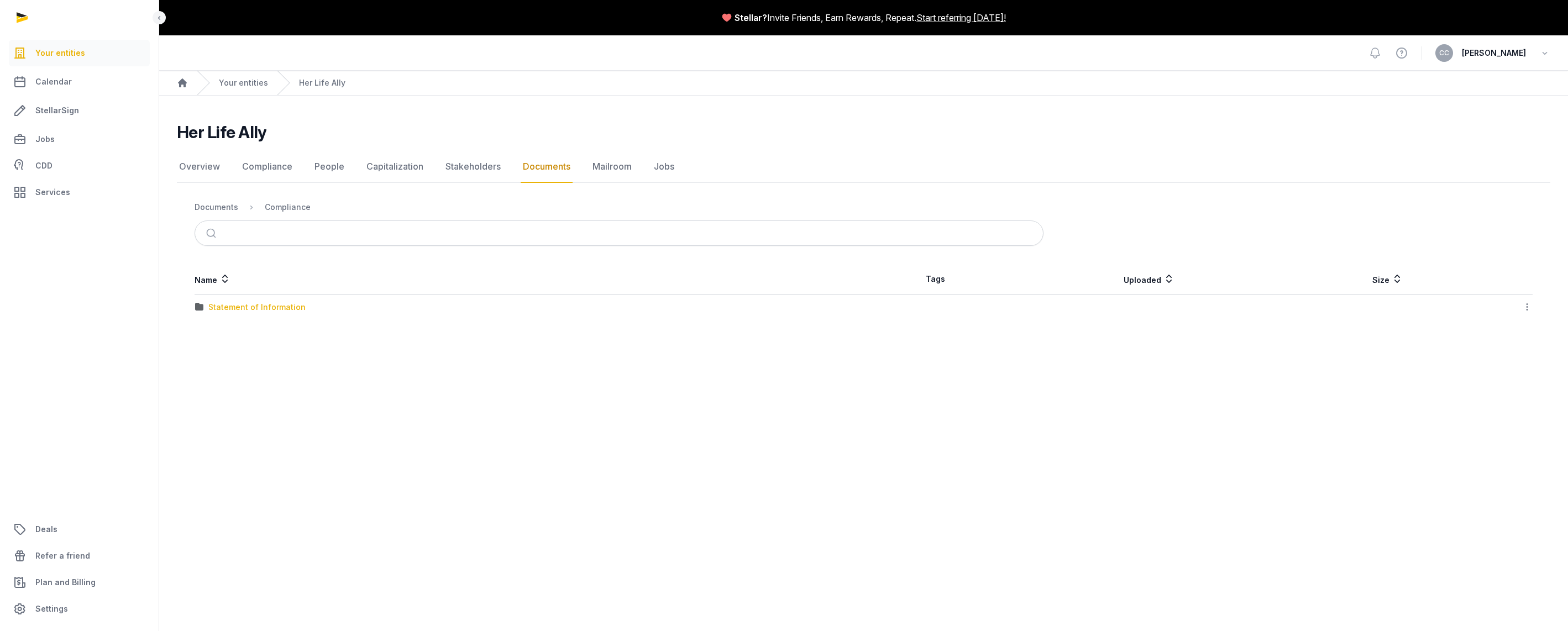
click at [221, 309] on div "Statement of Information" at bounding box center [257, 308] width 98 height 11
click at [0, 0] on div "Loading" at bounding box center [0, 0] width 0 height 0
click at [209, 208] on div "Documents" at bounding box center [216, 207] width 44 height 11
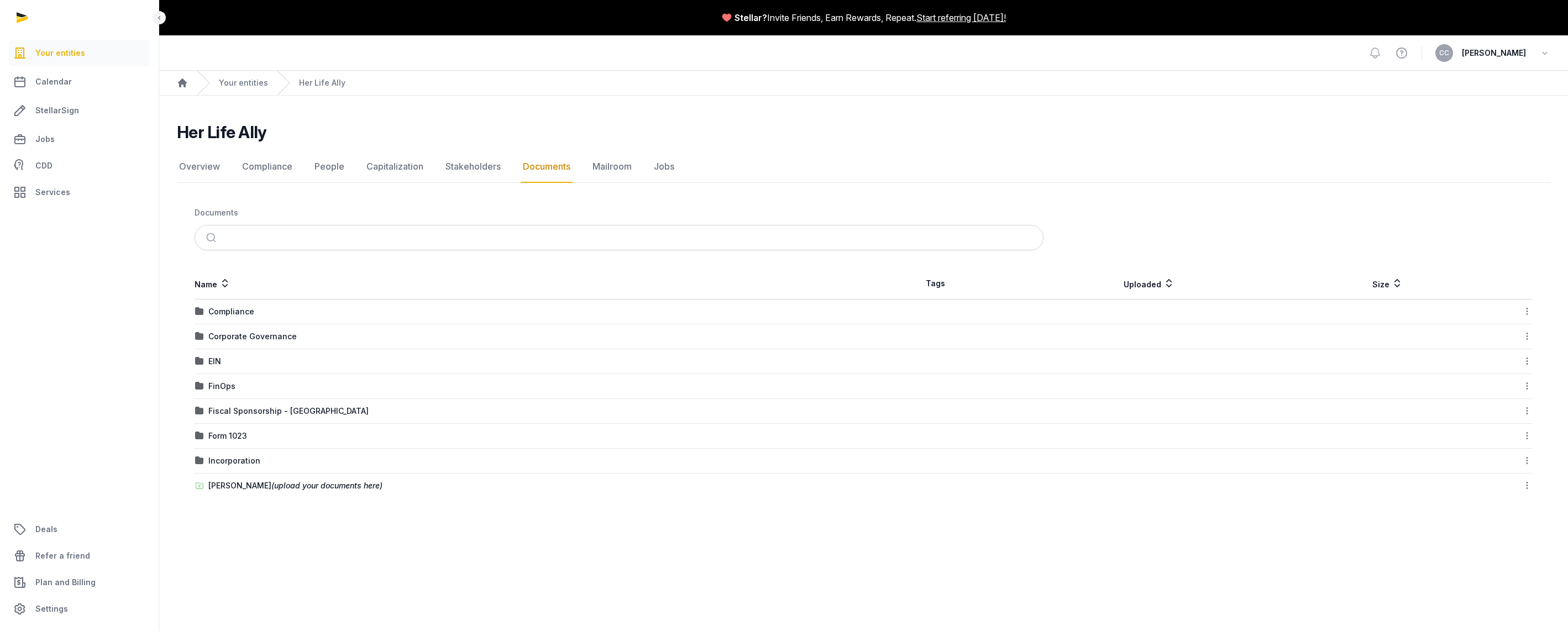
click at [360, 393] on td "FinOps" at bounding box center [528, 386] width 669 height 25
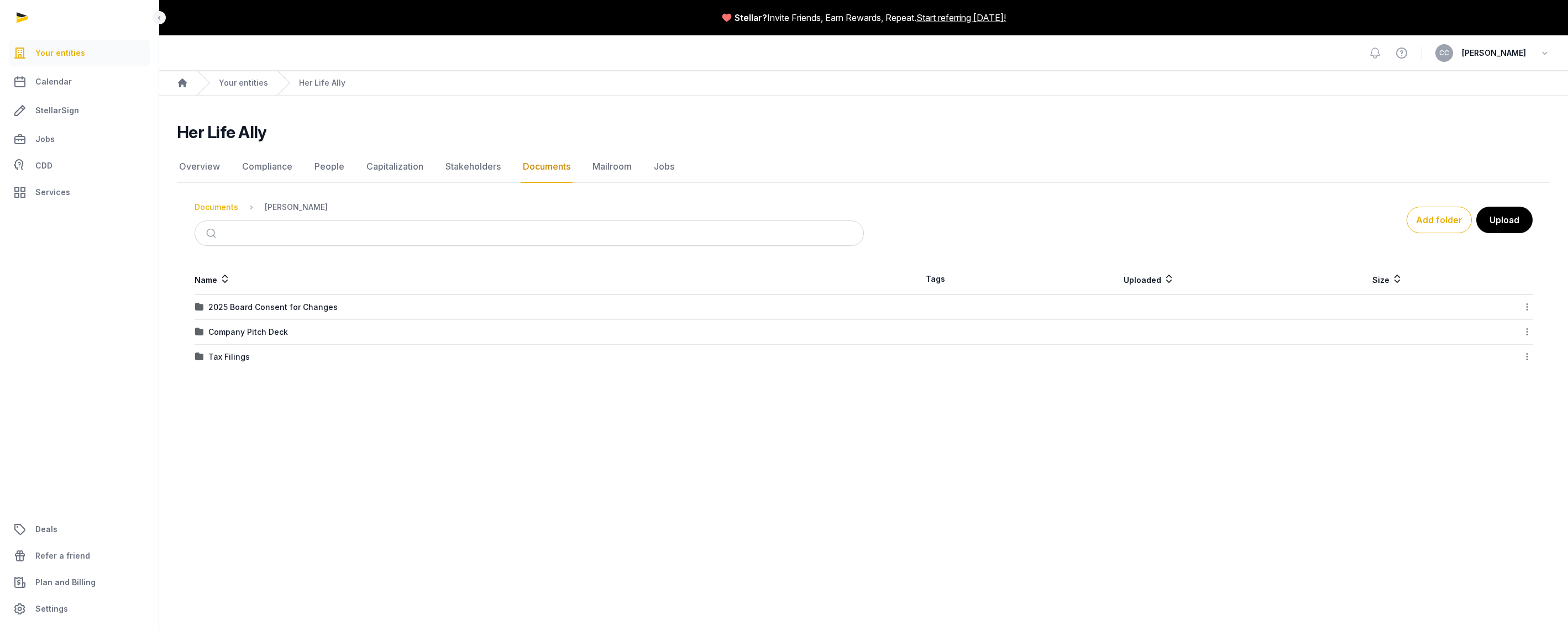
click at [225, 205] on div "Documents" at bounding box center [216, 207] width 44 height 11
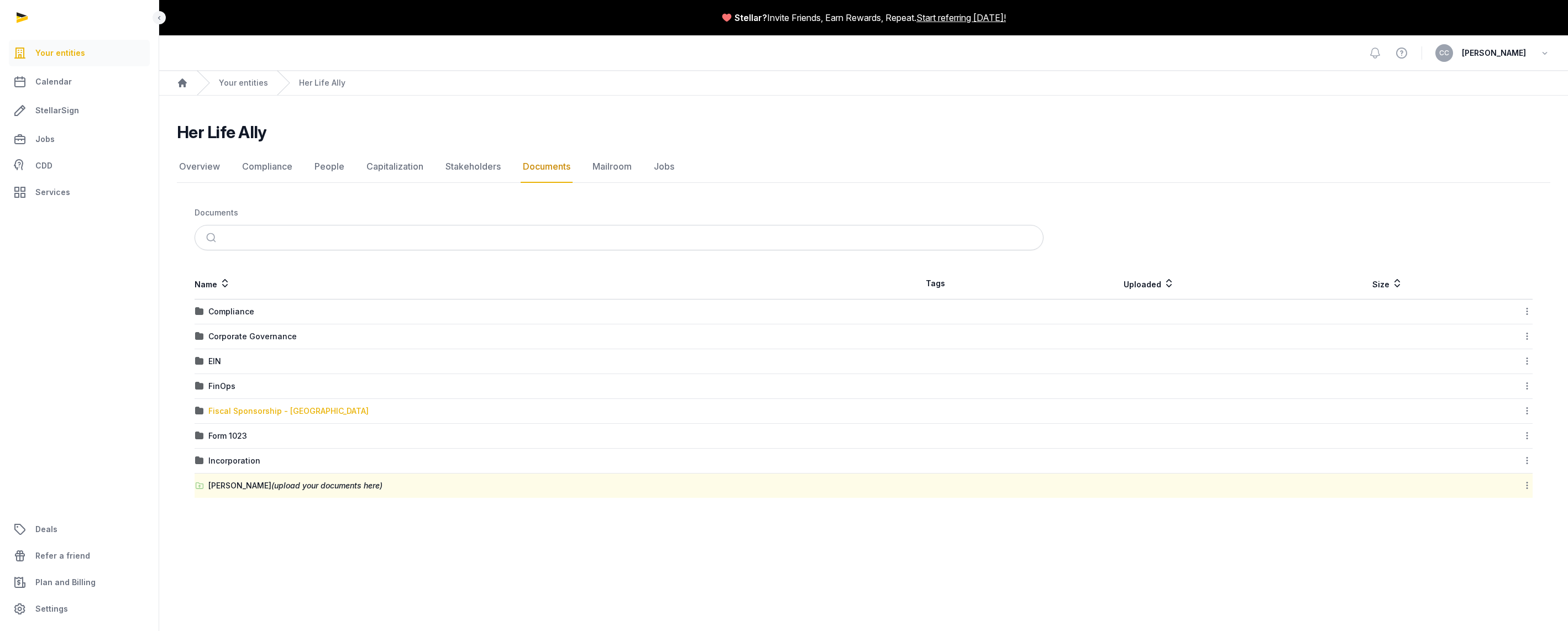
click at [313, 412] on div "Fiscal Sponsorship - [GEOGRAPHIC_DATA]" at bounding box center [289, 411] width 161 height 11
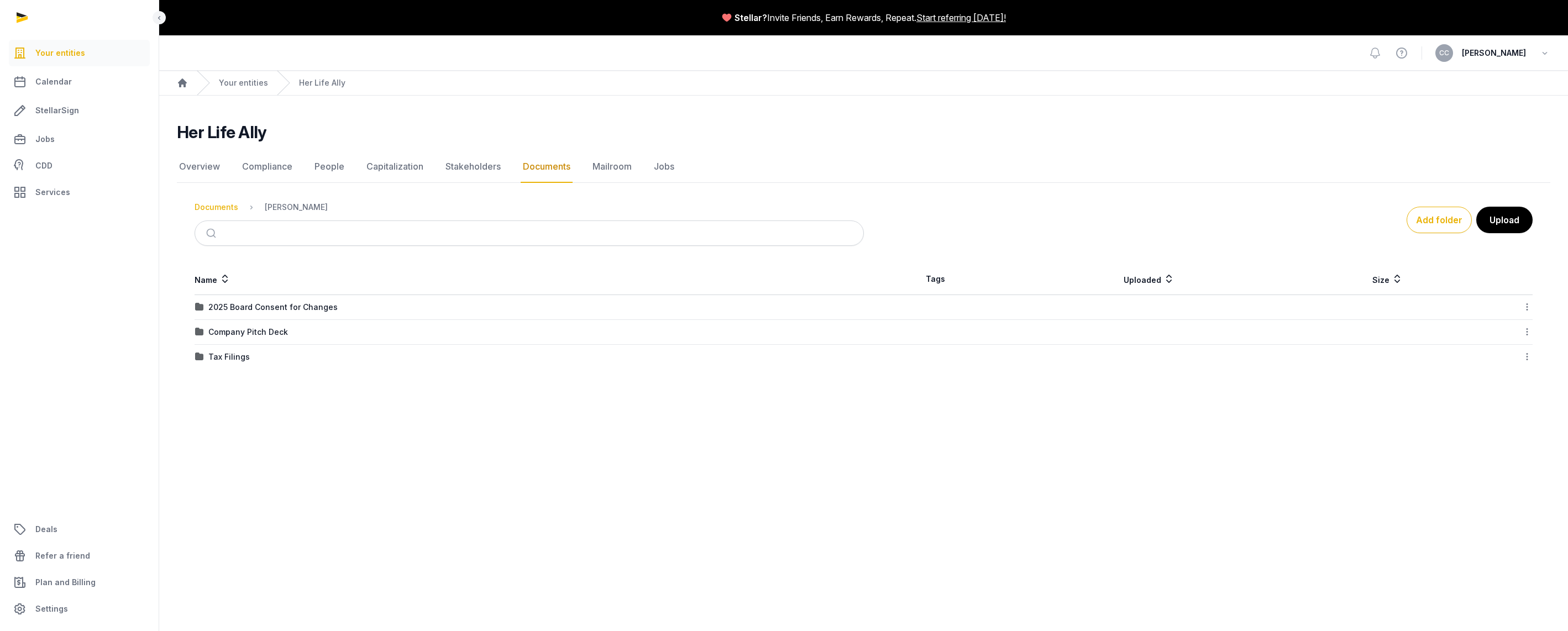
click at [221, 203] on div "Documents" at bounding box center [216, 207] width 44 height 11
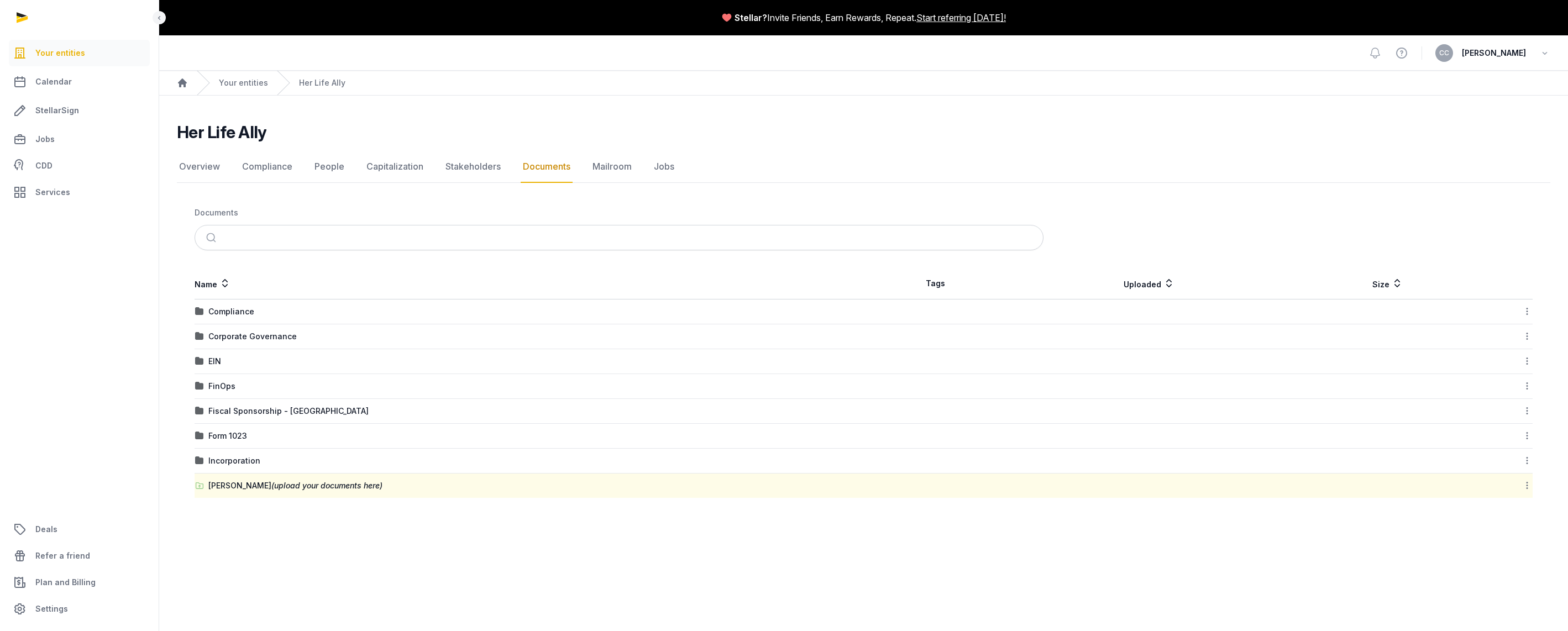
click at [1071, 409] on td at bounding box center [1148, 411] width 283 height 25
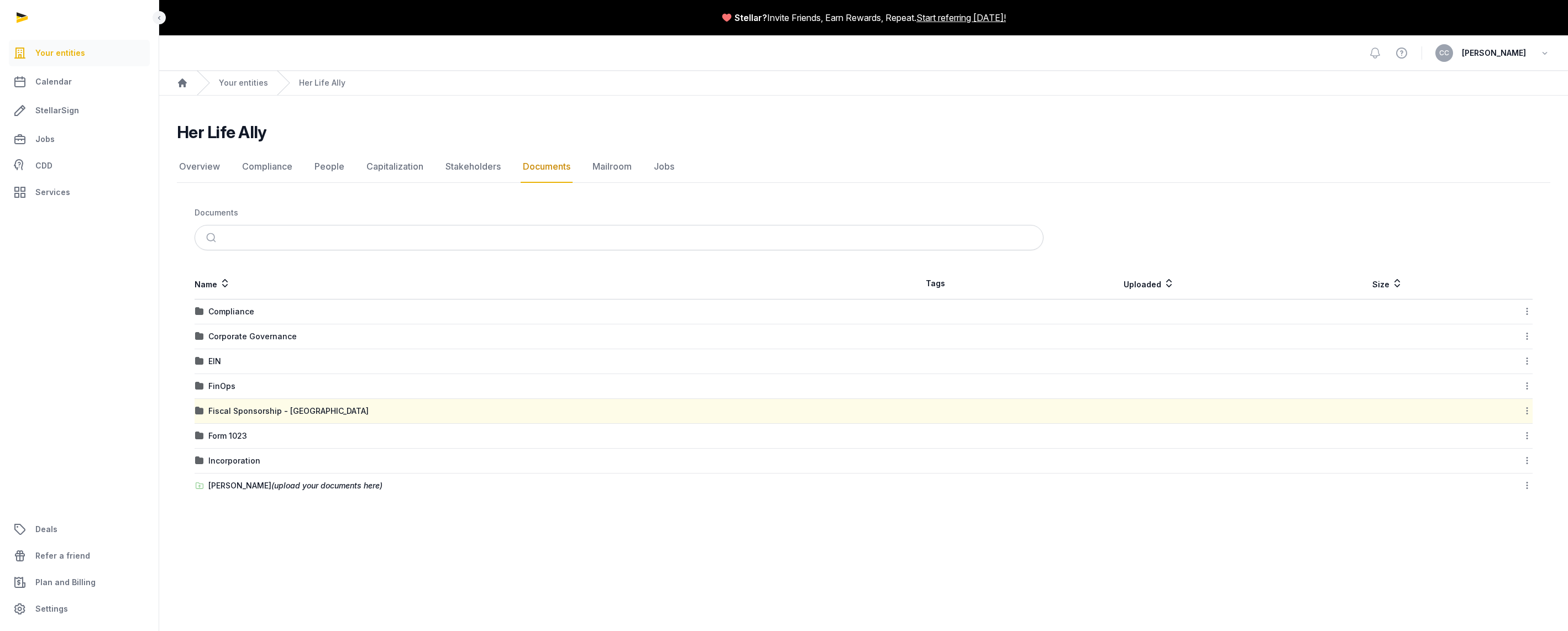
click at [1530, 412] on icon at bounding box center [1526, 411] width 10 height 12
click at [1511, 438] on div "Download Folder" at bounding box center [1487, 439] width 89 height 20
click at [1514, 412] on div at bounding box center [1507, 411] width 47 height 15
click at [1526, 411] on icon at bounding box center [1526, 411] width 10 height 12
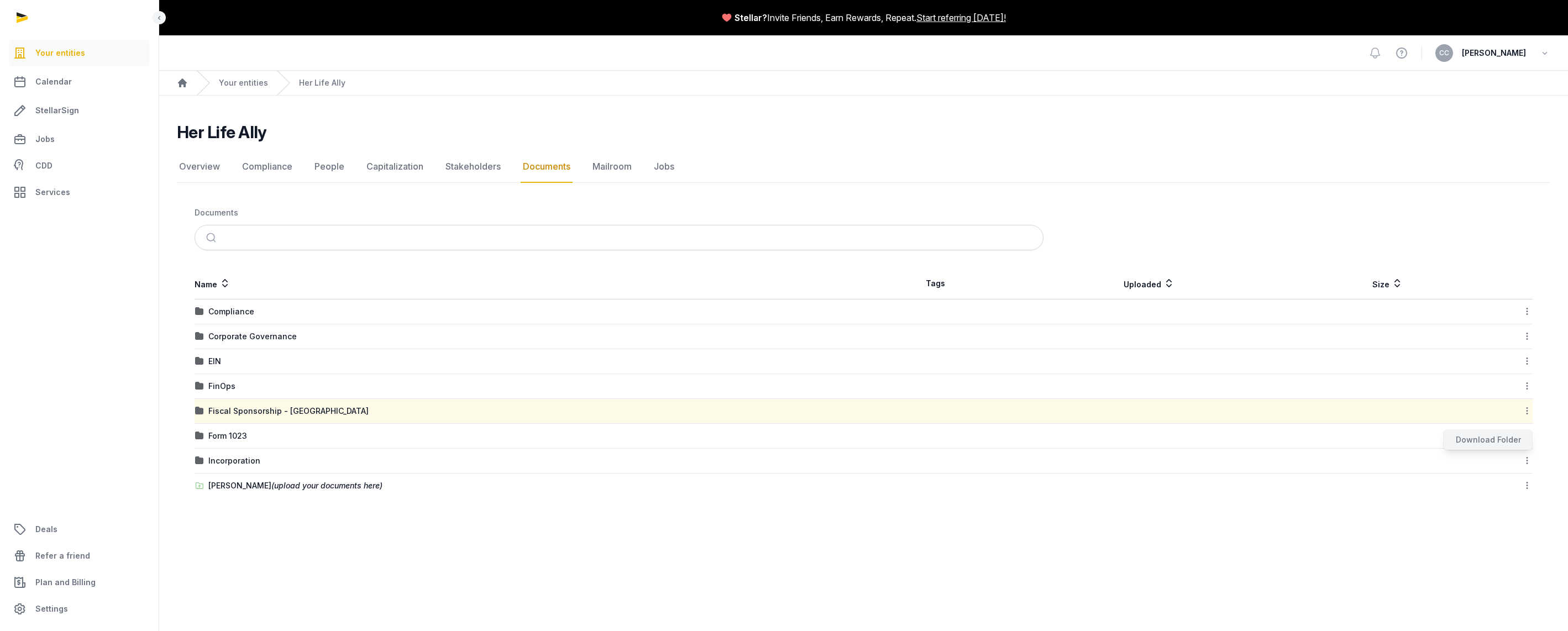
click at [1506, 435] on div "Download Folder" at bounding box center [1487, 439] width 89 height 20
click at [452, 164] on link "Stakeholders" at bounding box center [473, 167] width 60 height 32
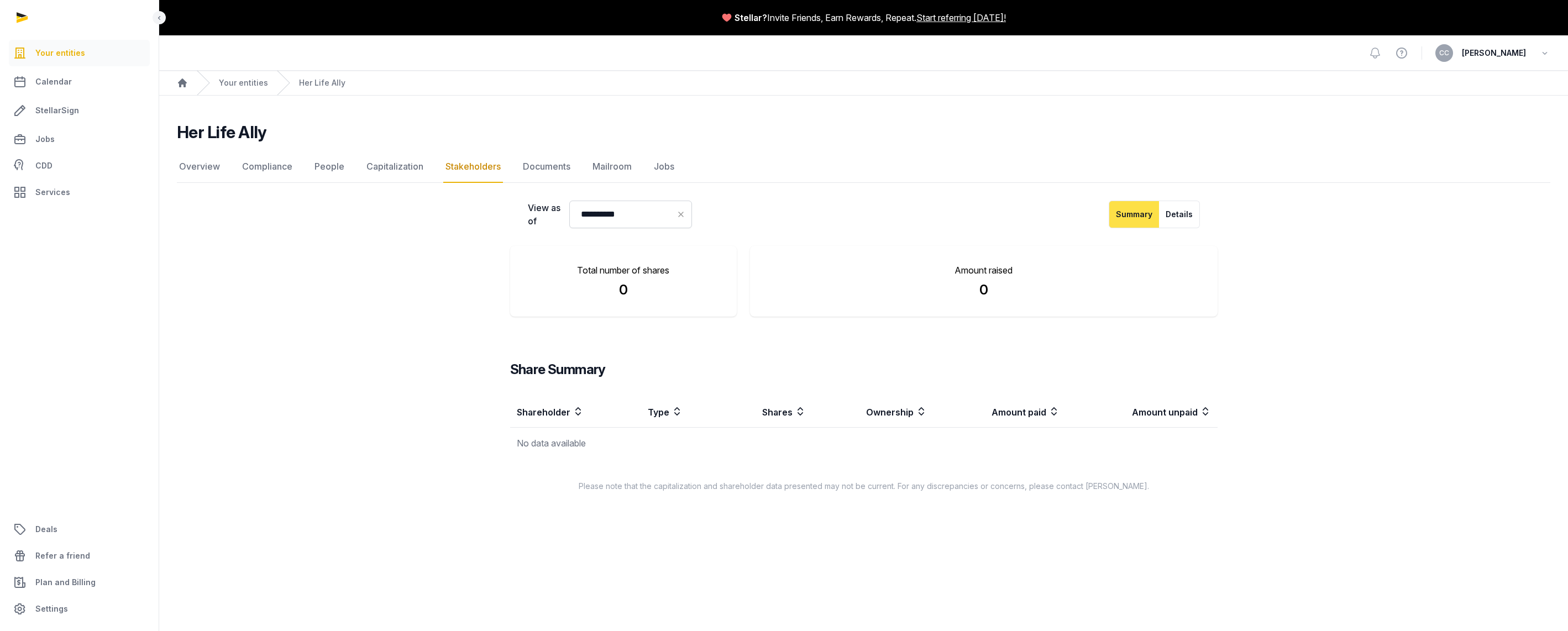
click at [414, 167] on link "Capitalization" at bounding box center [395, 167] width 62 height 32
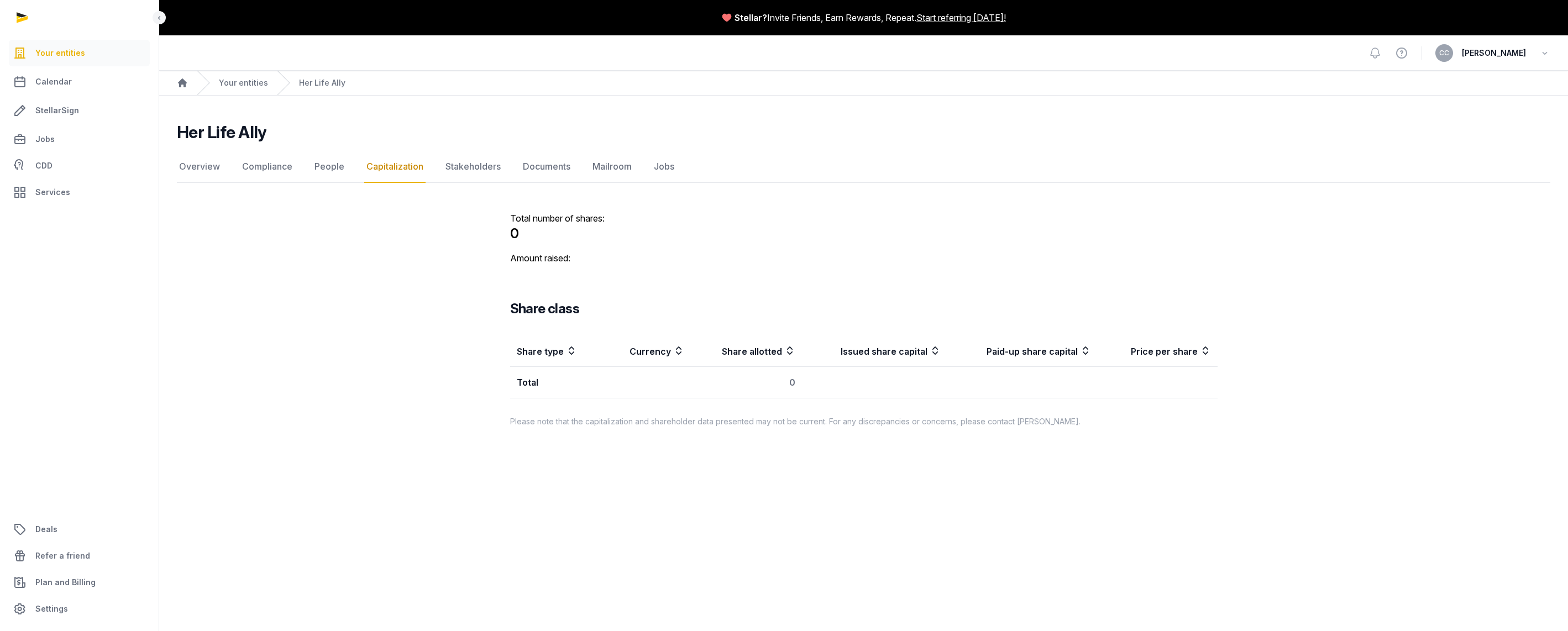
click at [221, 171] on nav "Overview Compliance People Capitalization Stakeholders Documents Mailroom Jobs" at bounding box center [863, 167] width 1373 height 32
click at [215, 171] on link "Overview" at bounding box center [199, 167] width 46 height 32
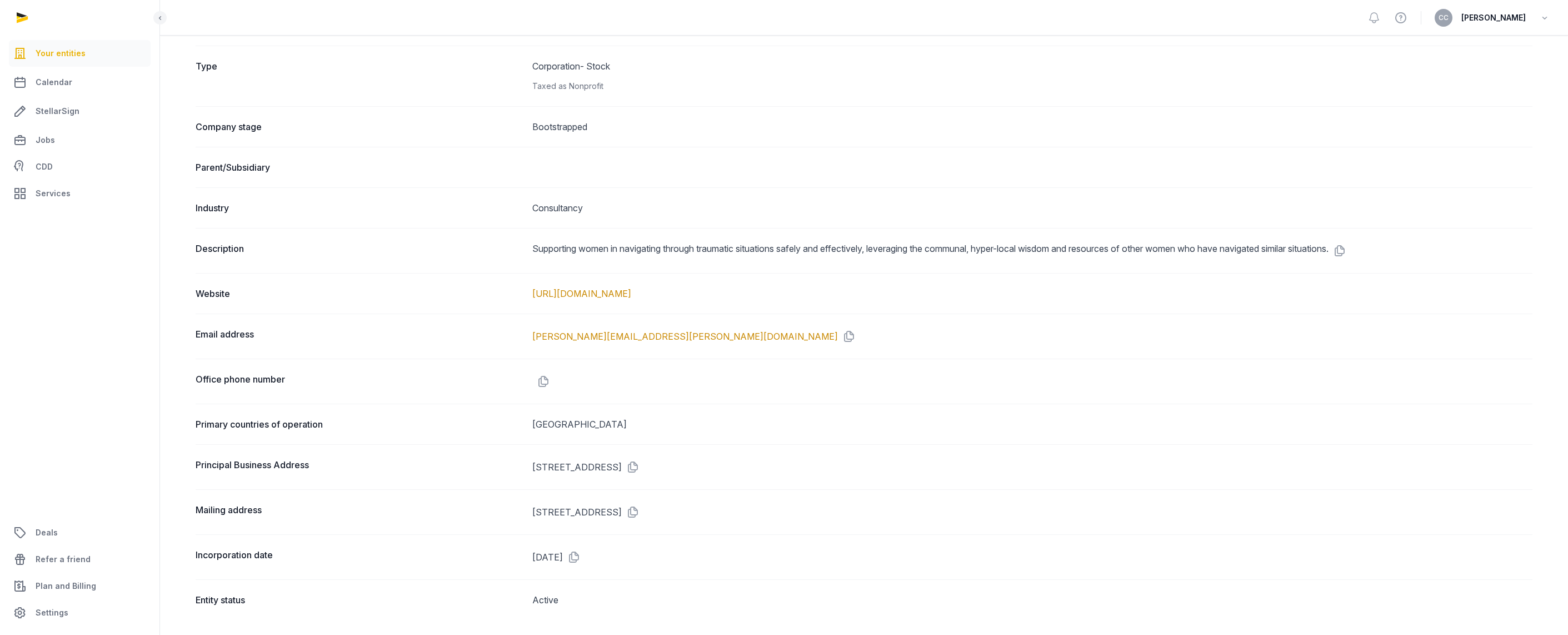
scroll to position [383, 0]
